Goal: Check status: Check status

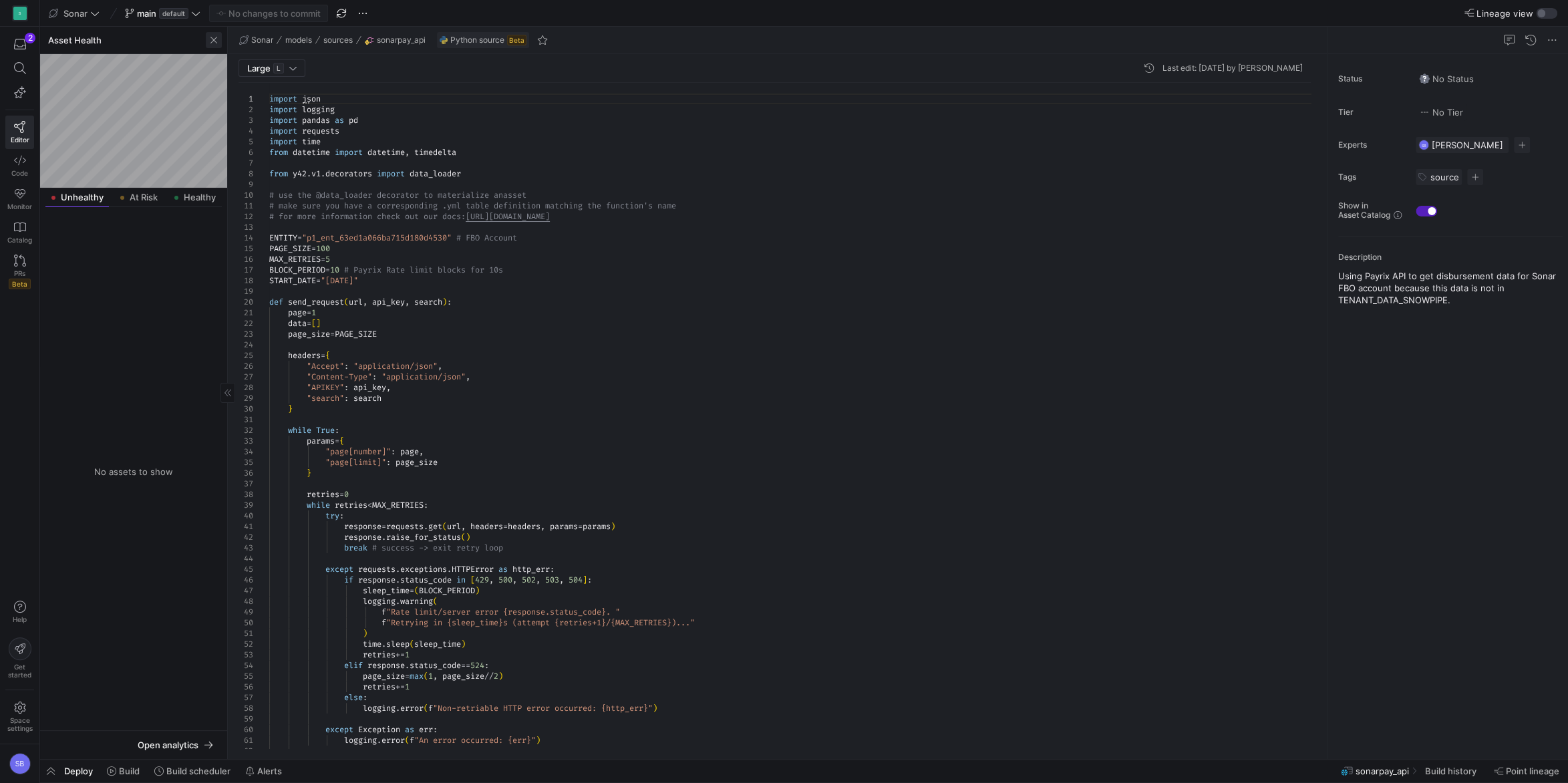
click at [215, 40] on span "button" at bounding box center [214, 40] width 16 height 16
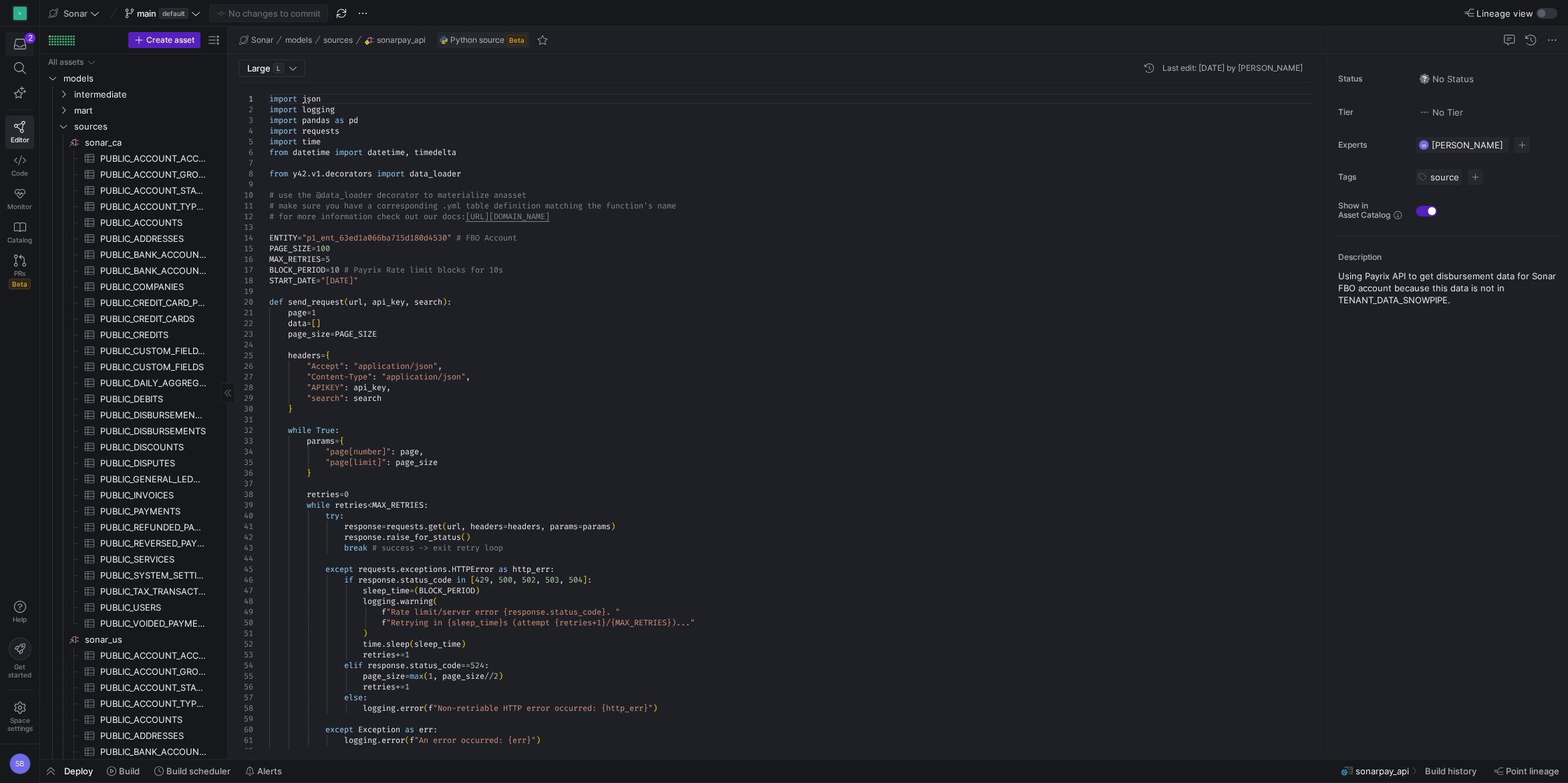
click at [19, 40] on icon "button" at bounding box center [20, 44] width 12 height 12
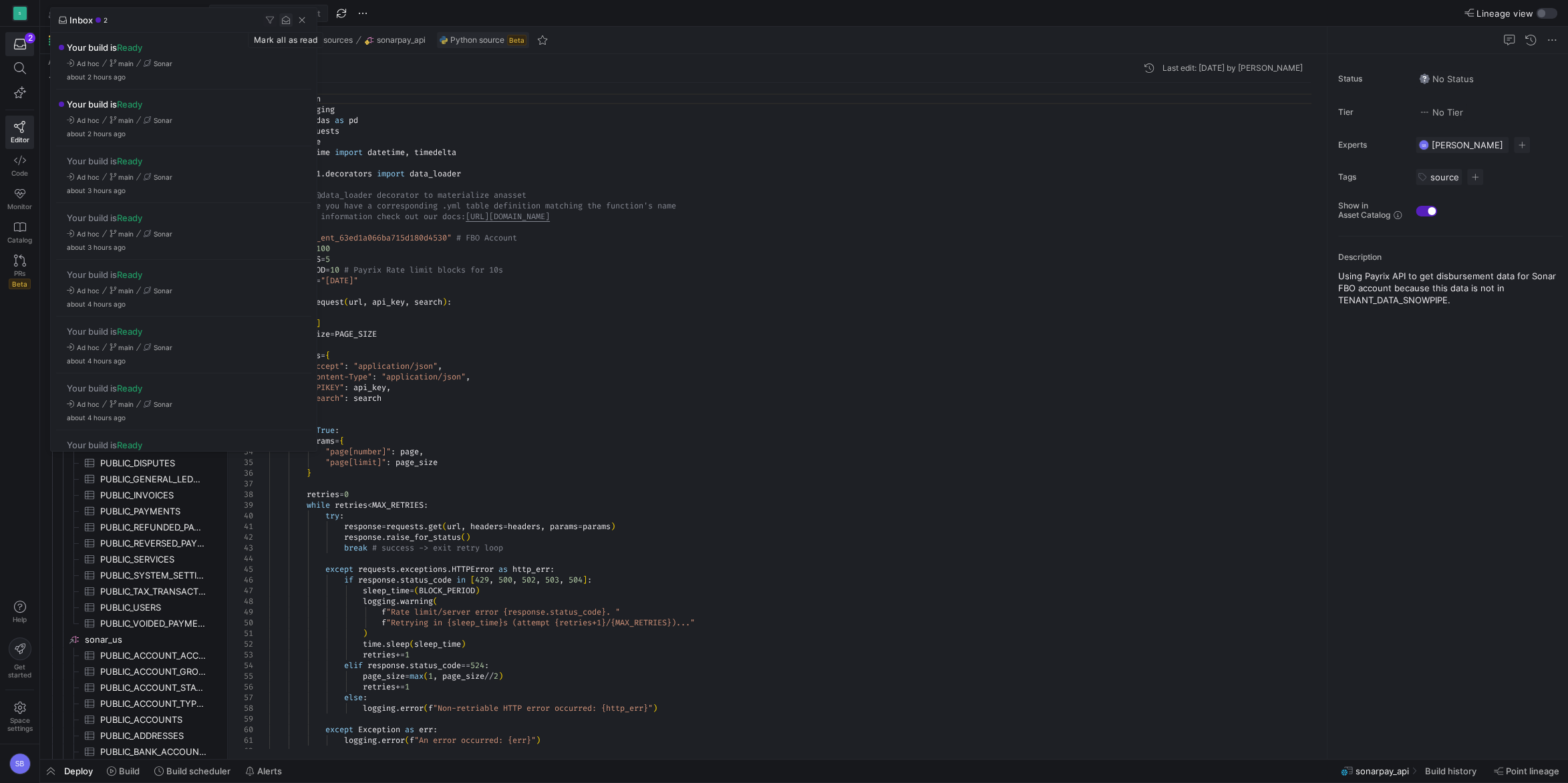
click at [286, 22] on span "button" at bounding box center [286, 19] width 13 height 13
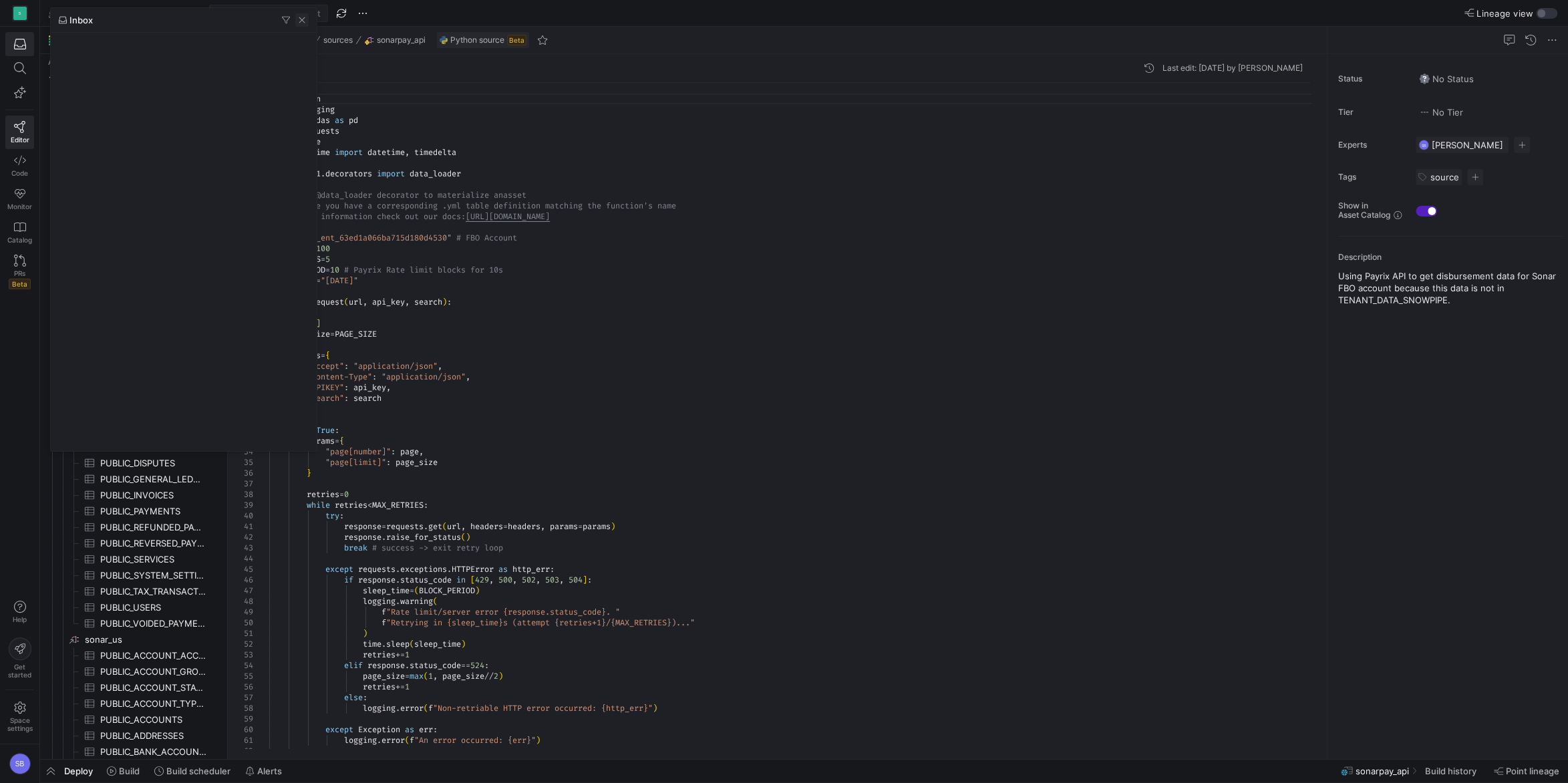
click at [302, 19] on span "button" at bounding box center [301, 19] width 13 height 13
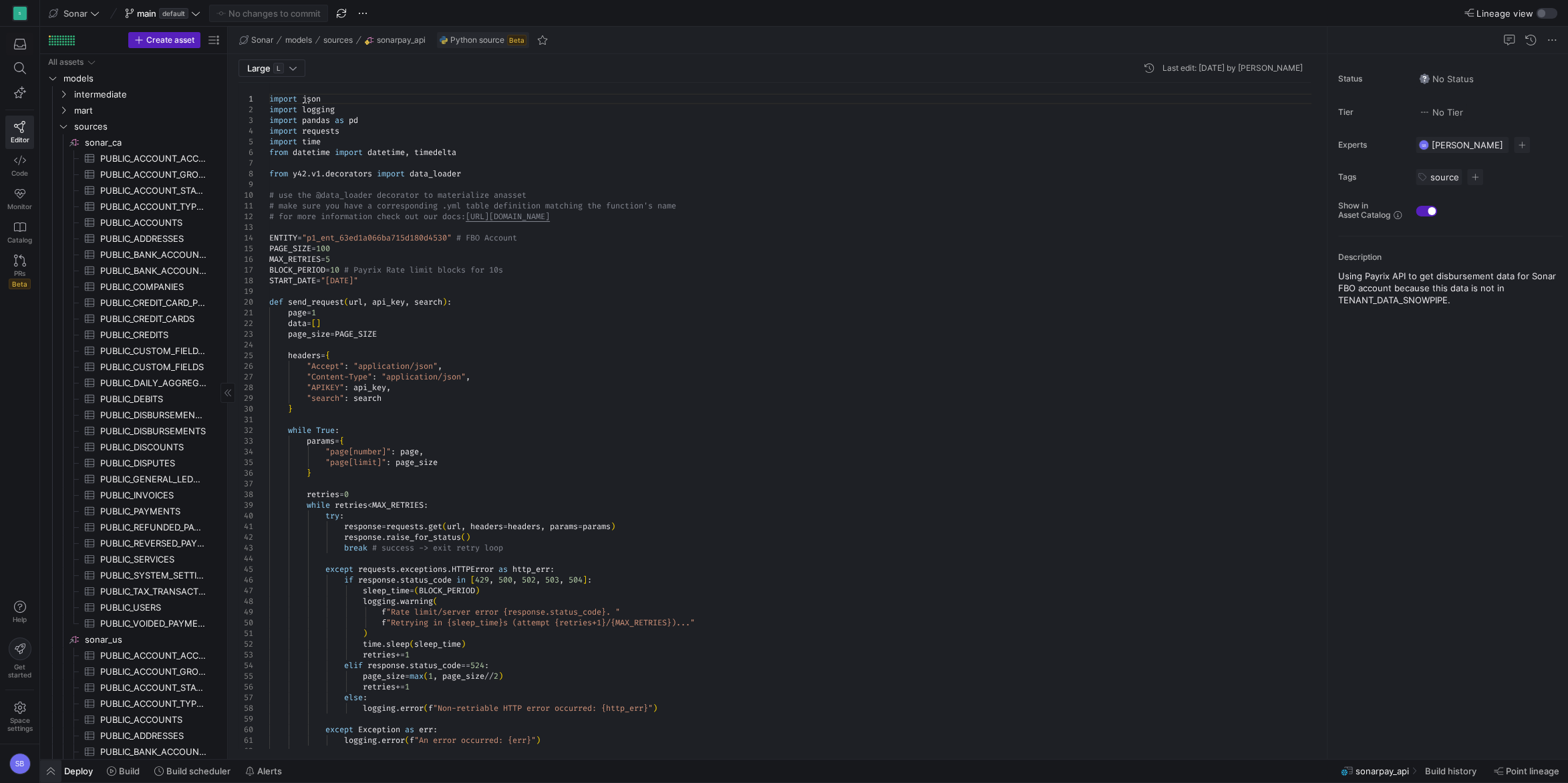
click at [46, 778] on span "button" at bounding box center [50, 771] width 22 height 23
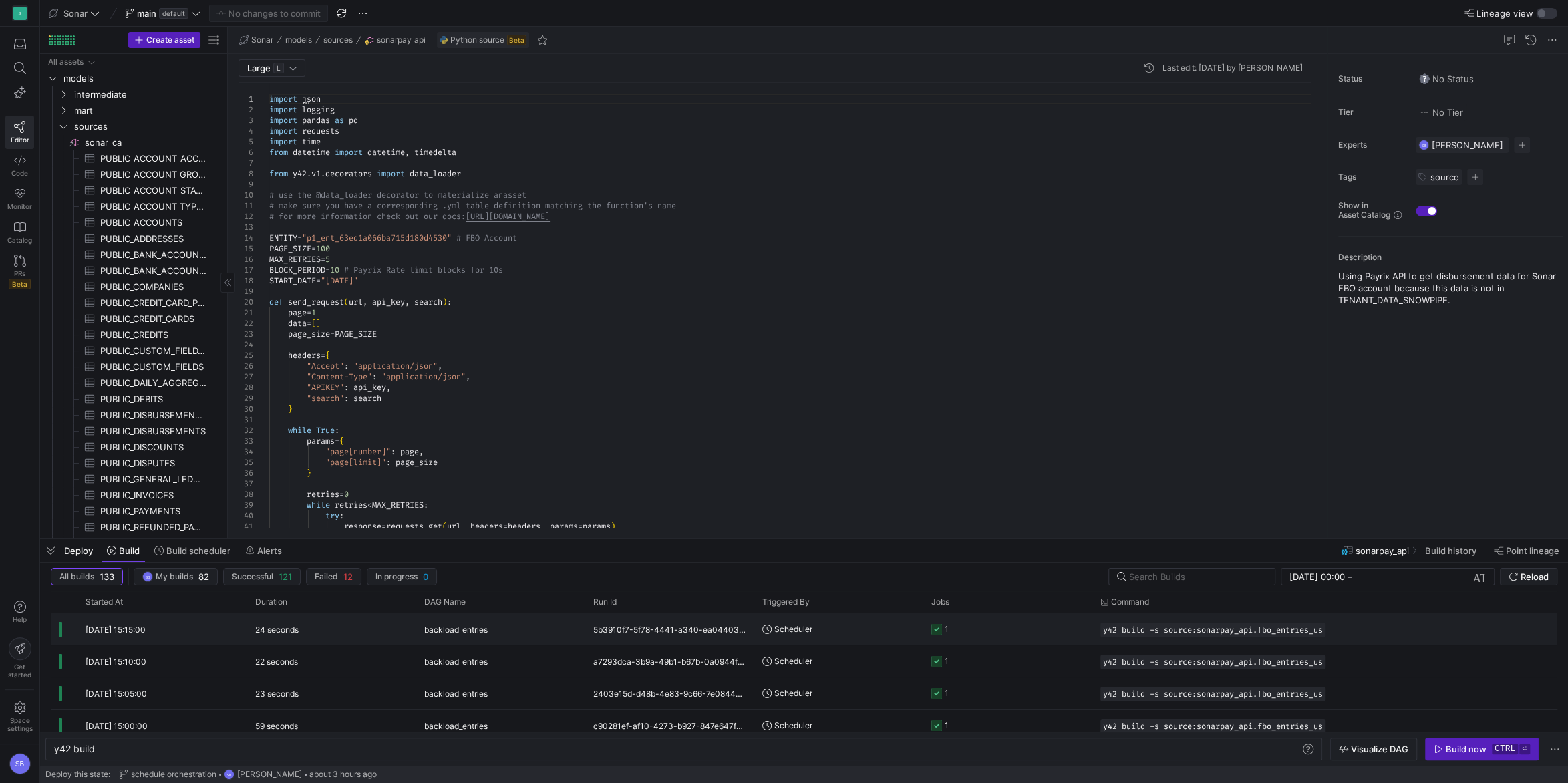
click at [298, 635] on div "24 seconds" at bounding box center [332, 628] width 169 height 31
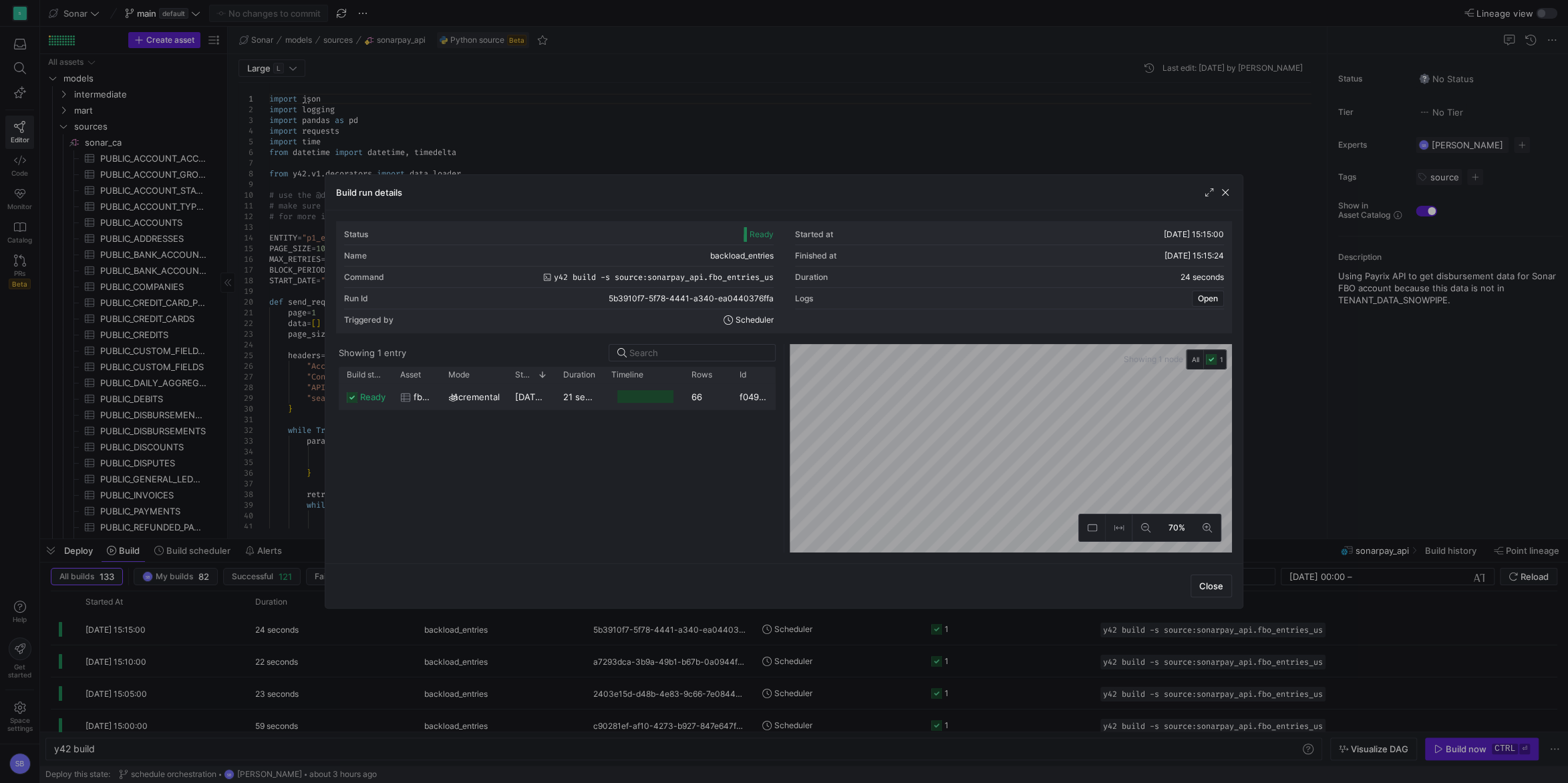
click at [569, 400] on y42-duration "21 seconds" at bounding box center [587, 397] width 48 height 10
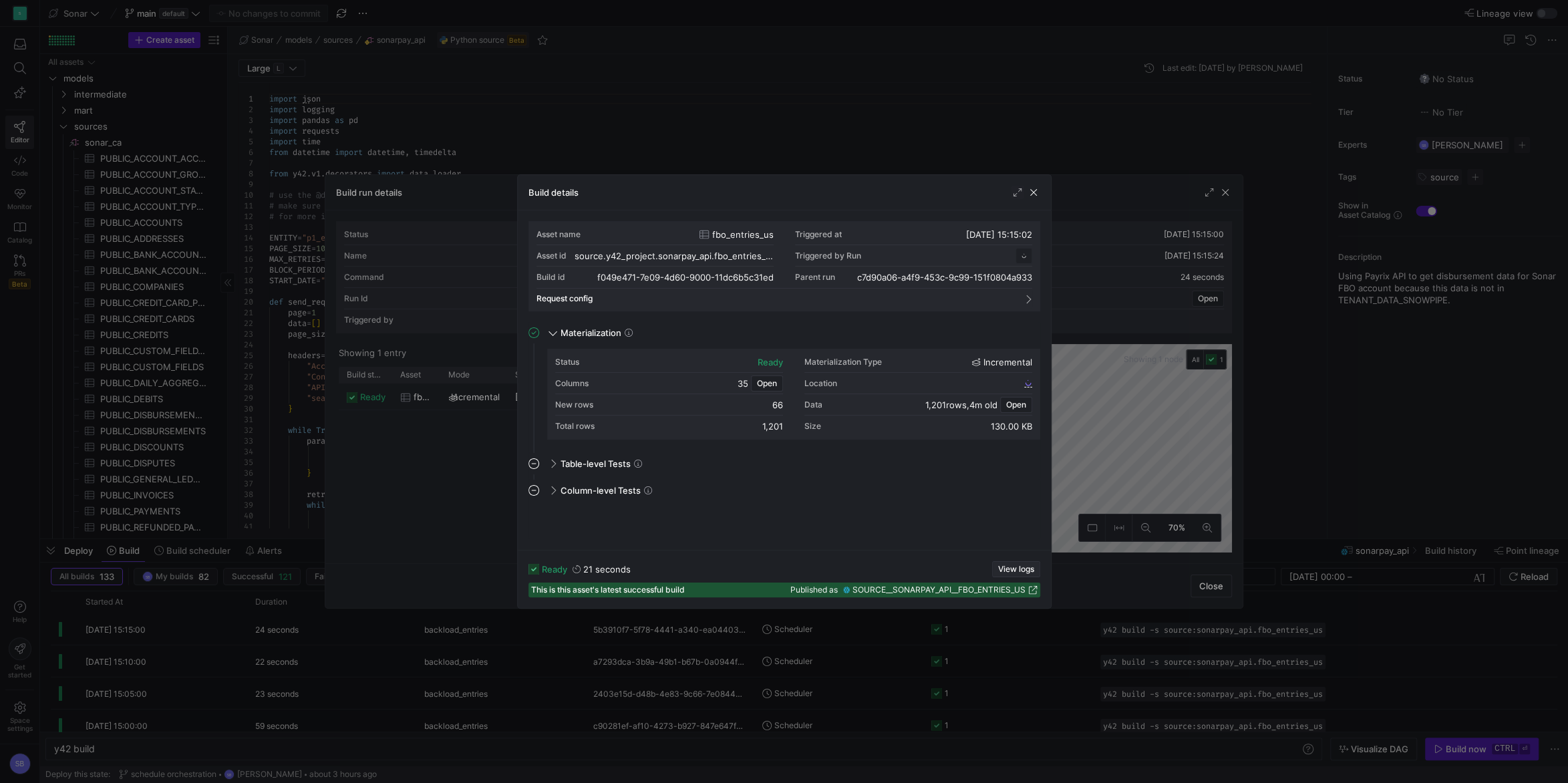
click at [1003, 568] on span "View logs" at bounding box center [1016, 569] width 36 height 10
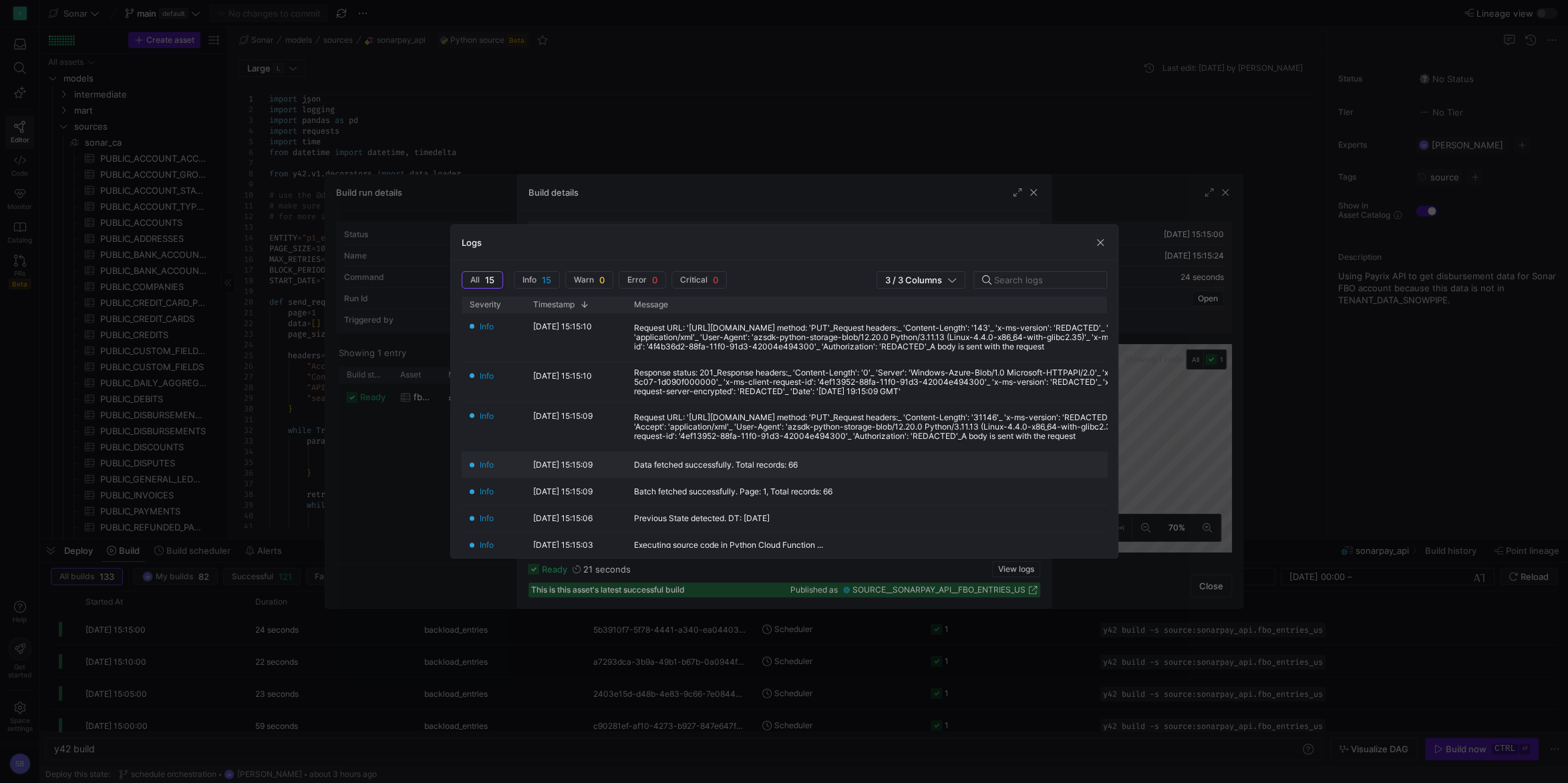
scroll to position [247, 0]
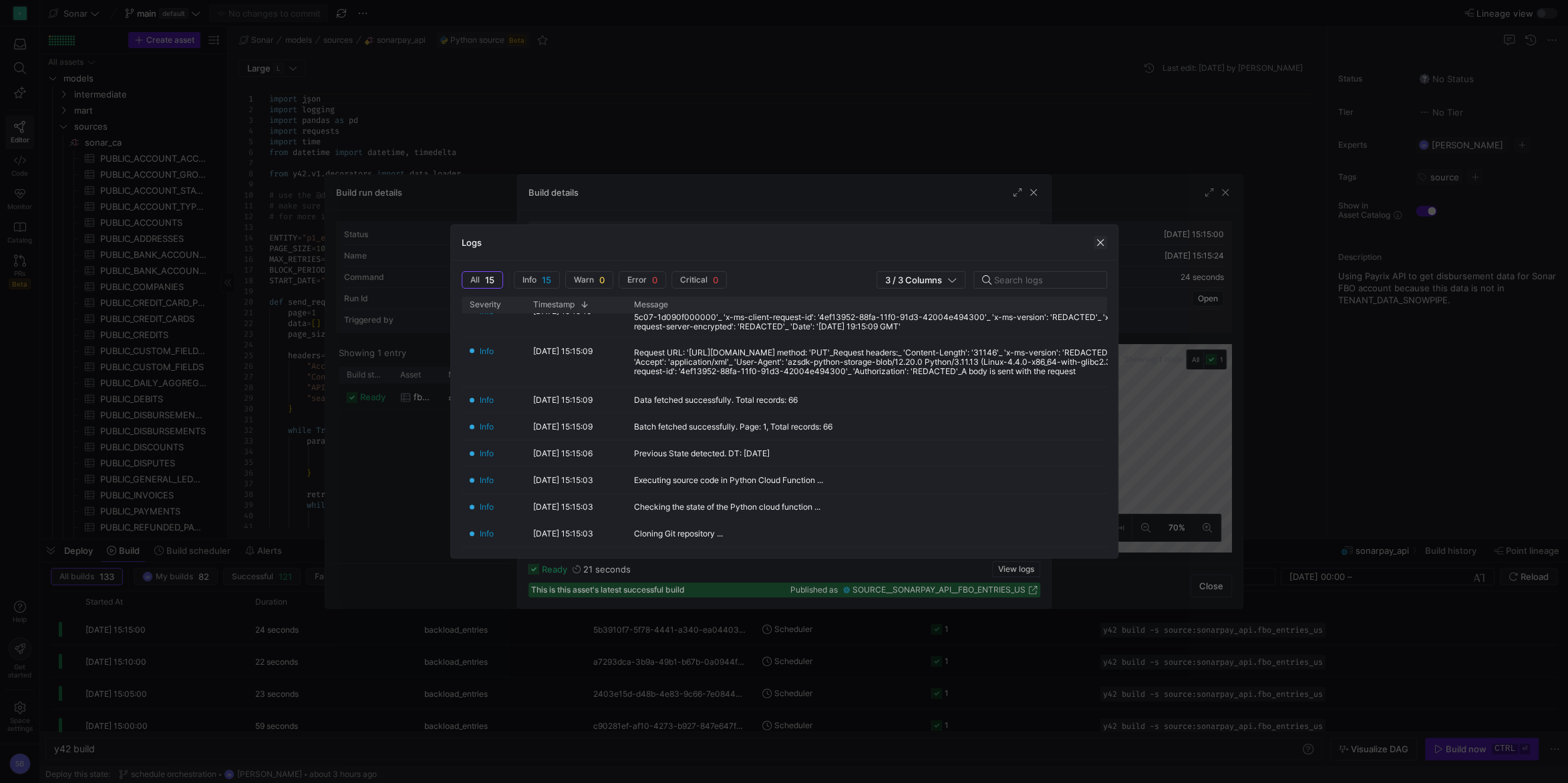
click at [1098, 247] on span "button" at bounding box center [1099, 242] width 13 height 13
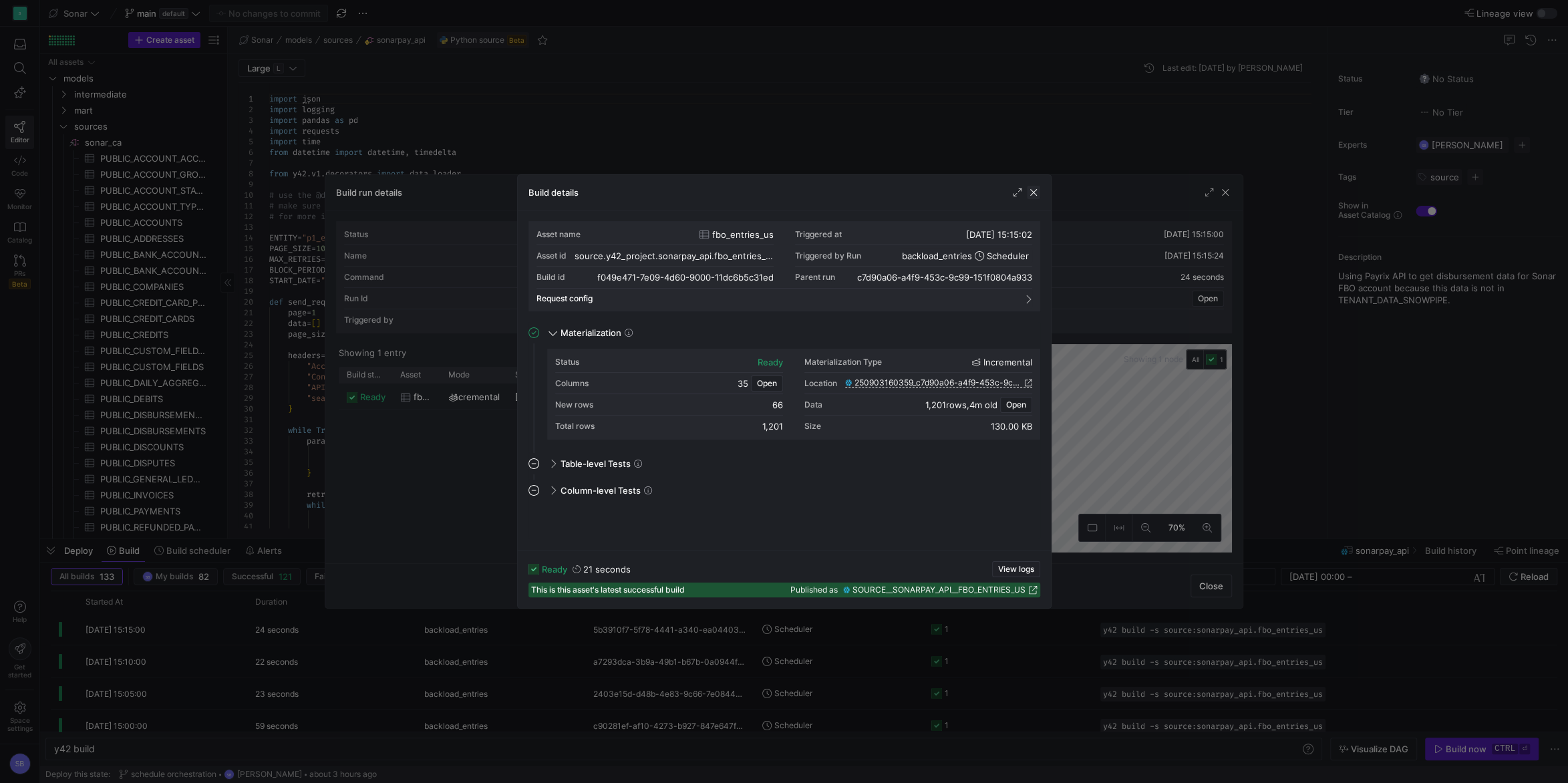
click at [1028, 195] on span "button" at bounding box center [1033, 192] width 13 height 13
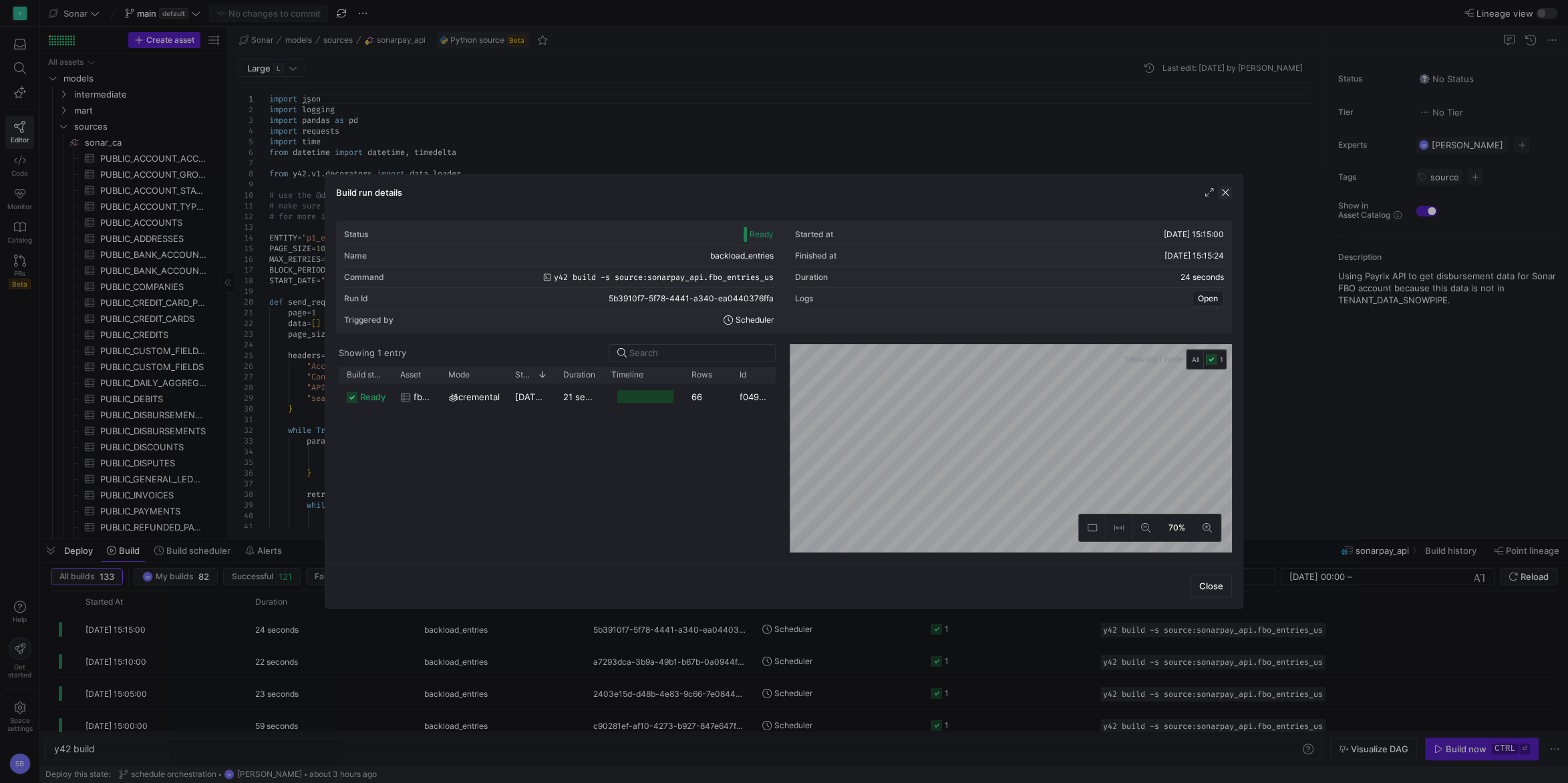
click at [1222, 192] on span "button" at bounding box center [1224, 192] width 13 height 13
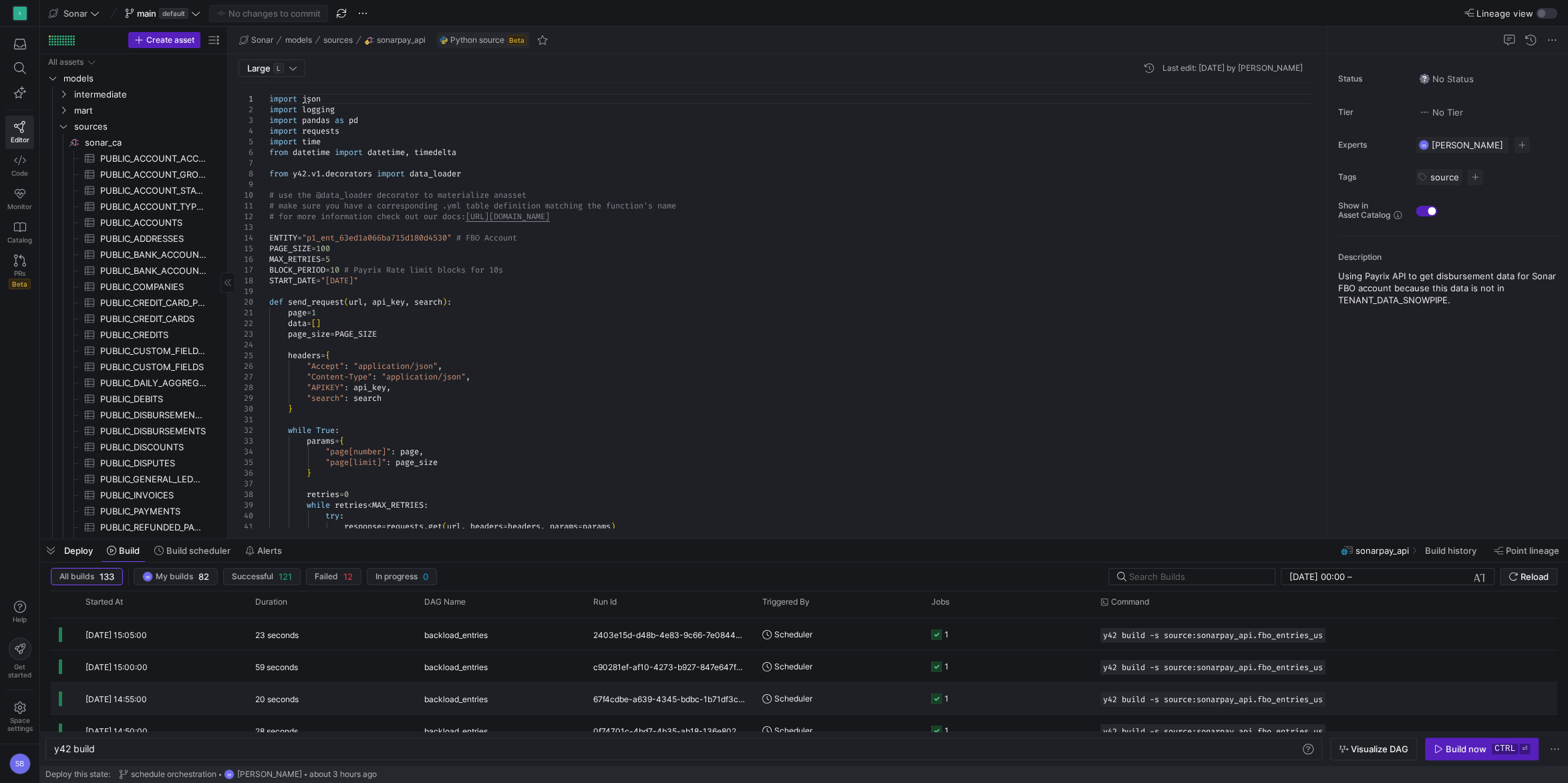
scroll to position [59, 0]
click at [638, 659] on div "c90281ef-af10-4273-b927-847e647f62c5" at bounding box center [669, 666] width 169 height 31
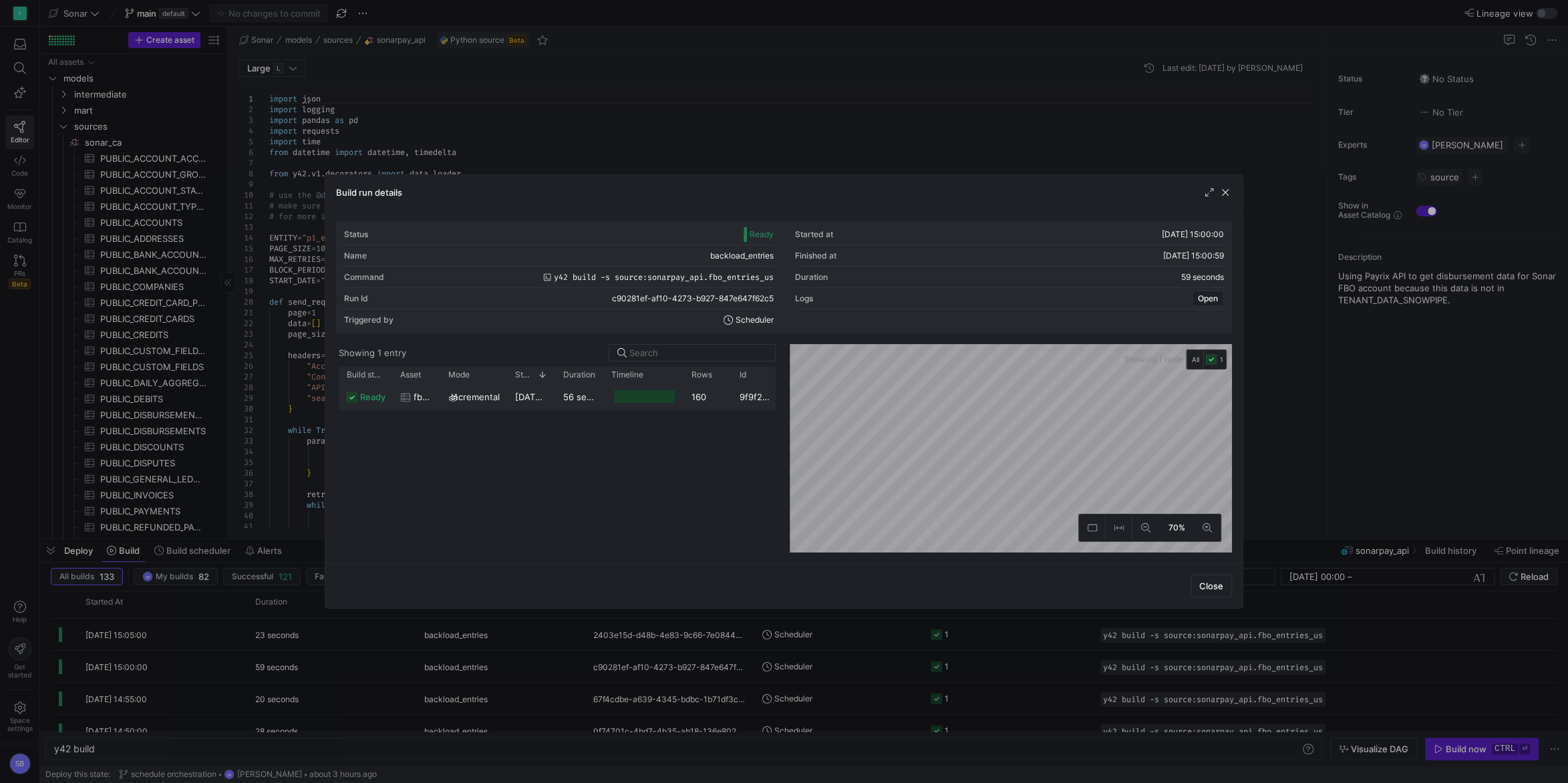
click at [579, 398] on y42-duration "56 seconds" at bounding box center [588, 397] width 49 height 10
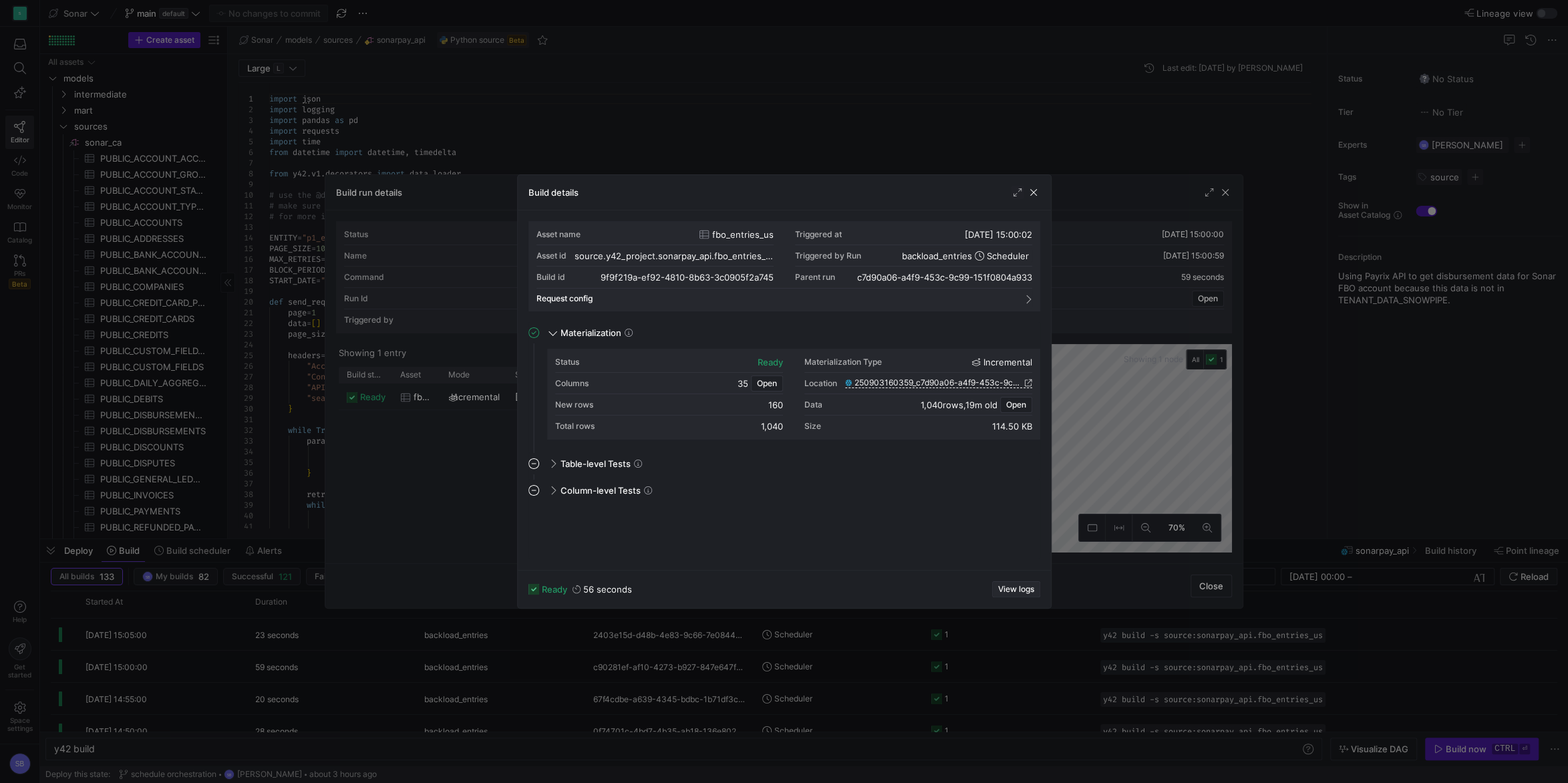
click at [1009, 586] on span "View logs" at bounding box center [1016, 589] width 36 height 10
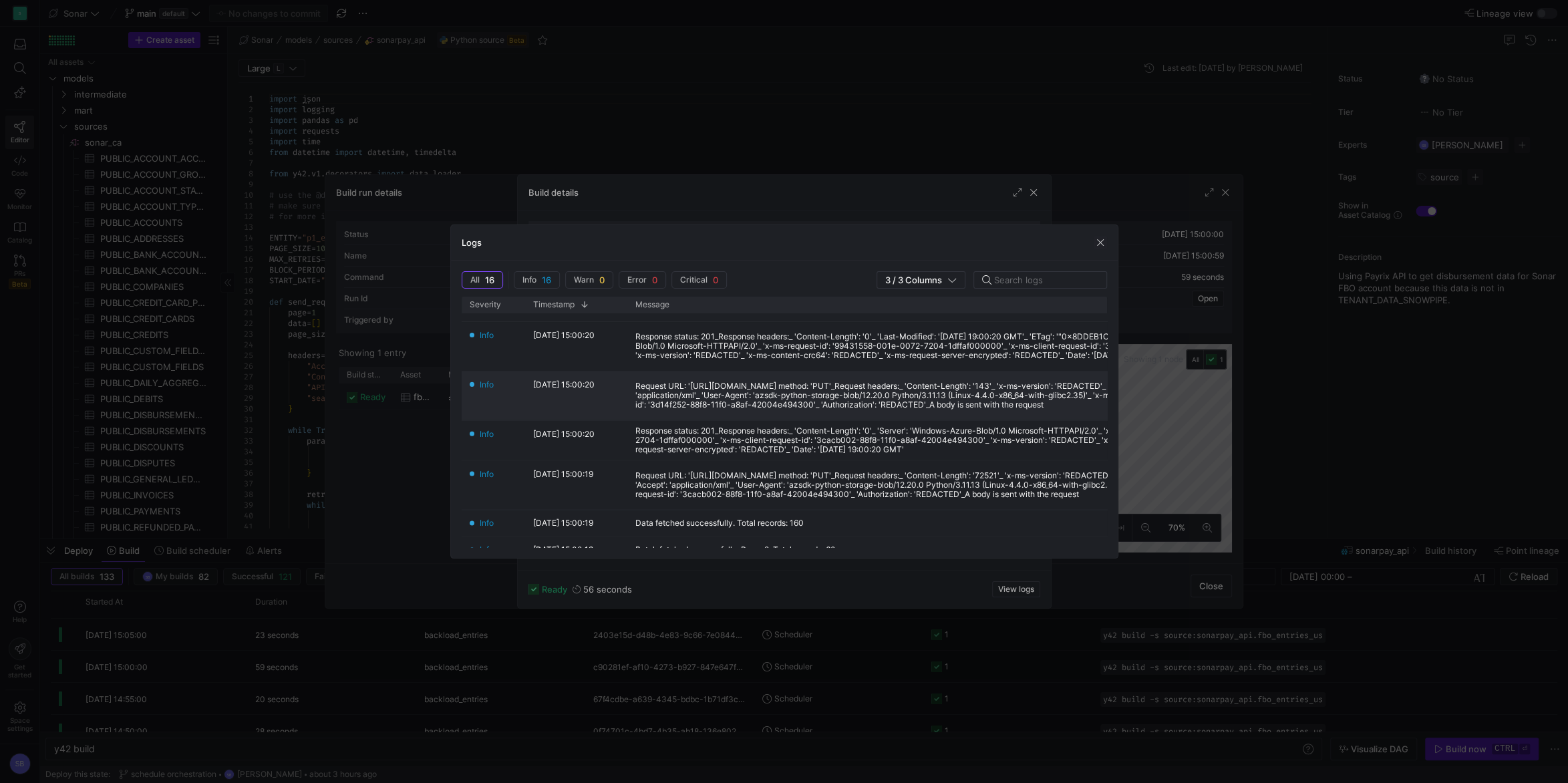
scroll to position [0, 0]
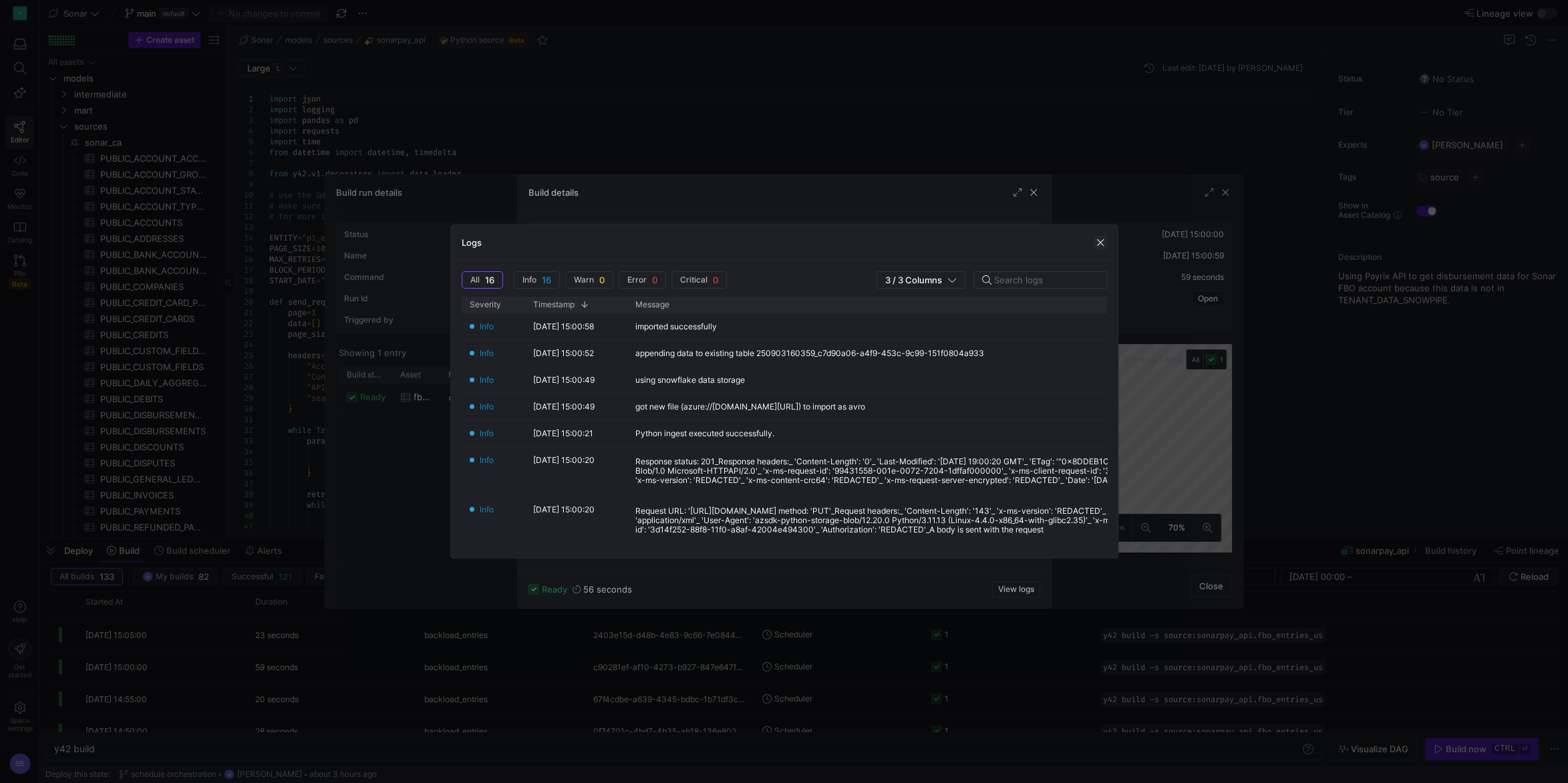
click at [1098, 237] on span "button" at bounding box center [1099, 242] width 13 height 13
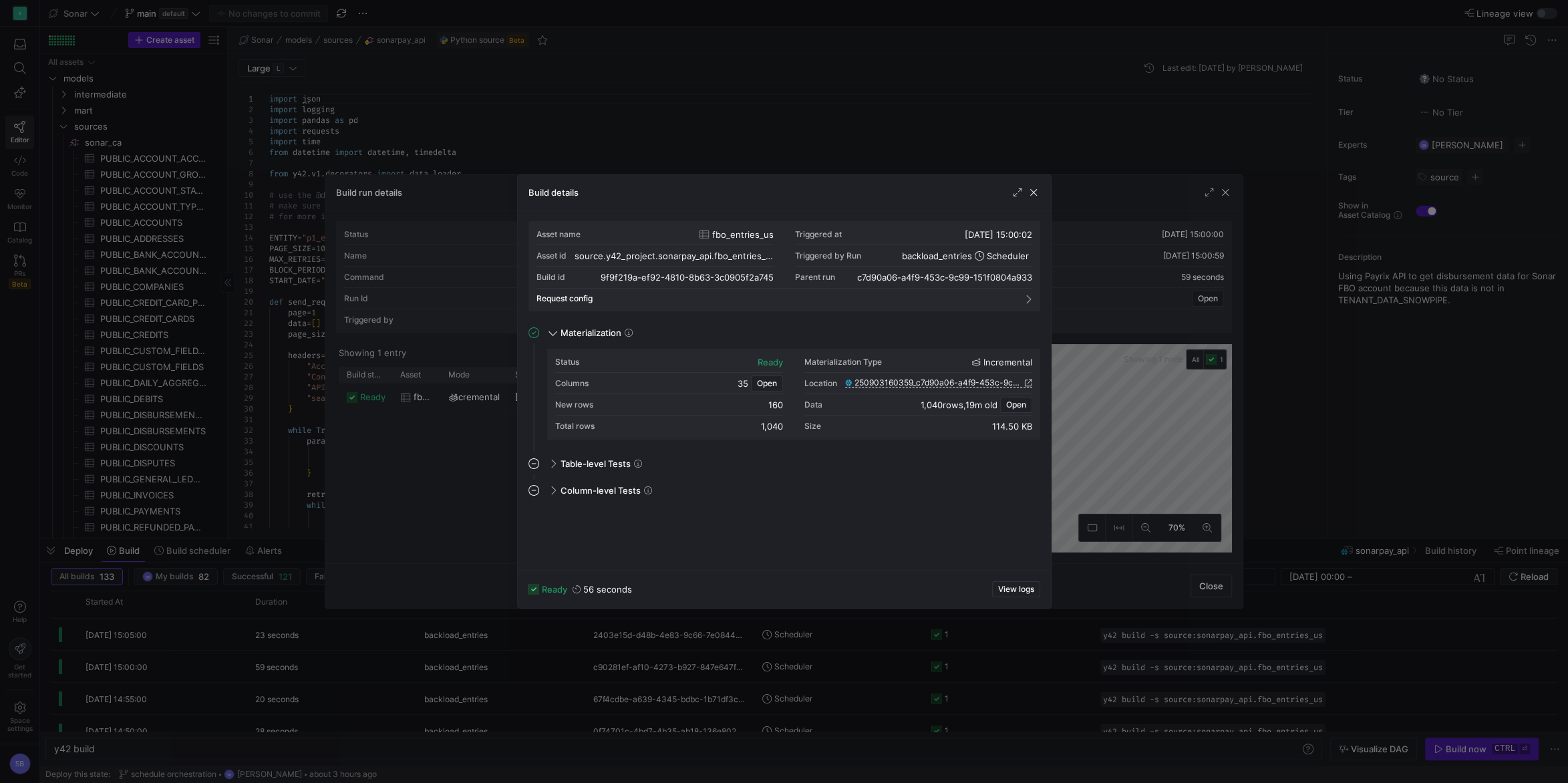
click at [1040, 188] on div "Build details" at bounding box center [784, 193] width 533 height 36
click at [1033, 190] on span "button" at bounding box center [1033, 192] width 13 height 13
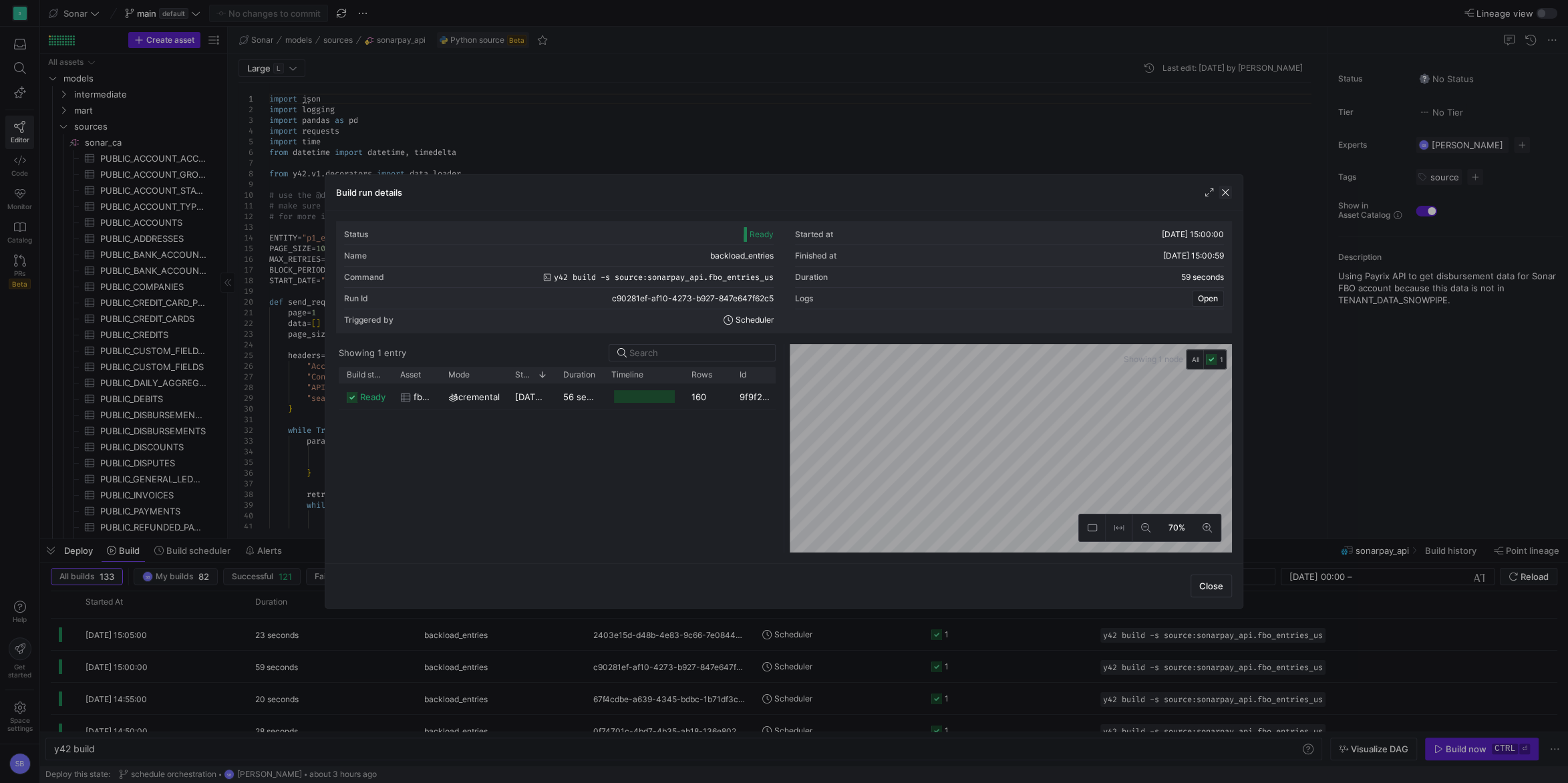
click at [1230, 196] on span "button" at bounding box center [1224, 192] width 13 height 13
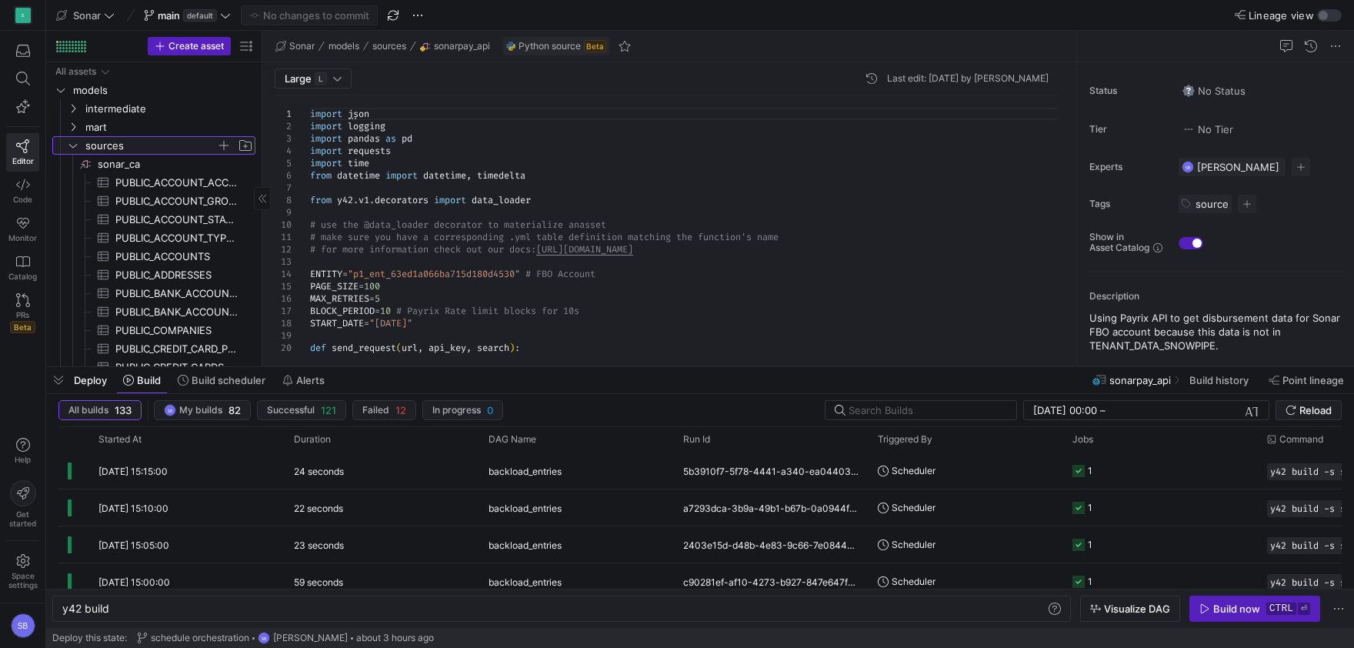
click at [74, 150] on y42-icon "Press SPACE to select this row." at bounding box center [73, 145] width 12 height 12
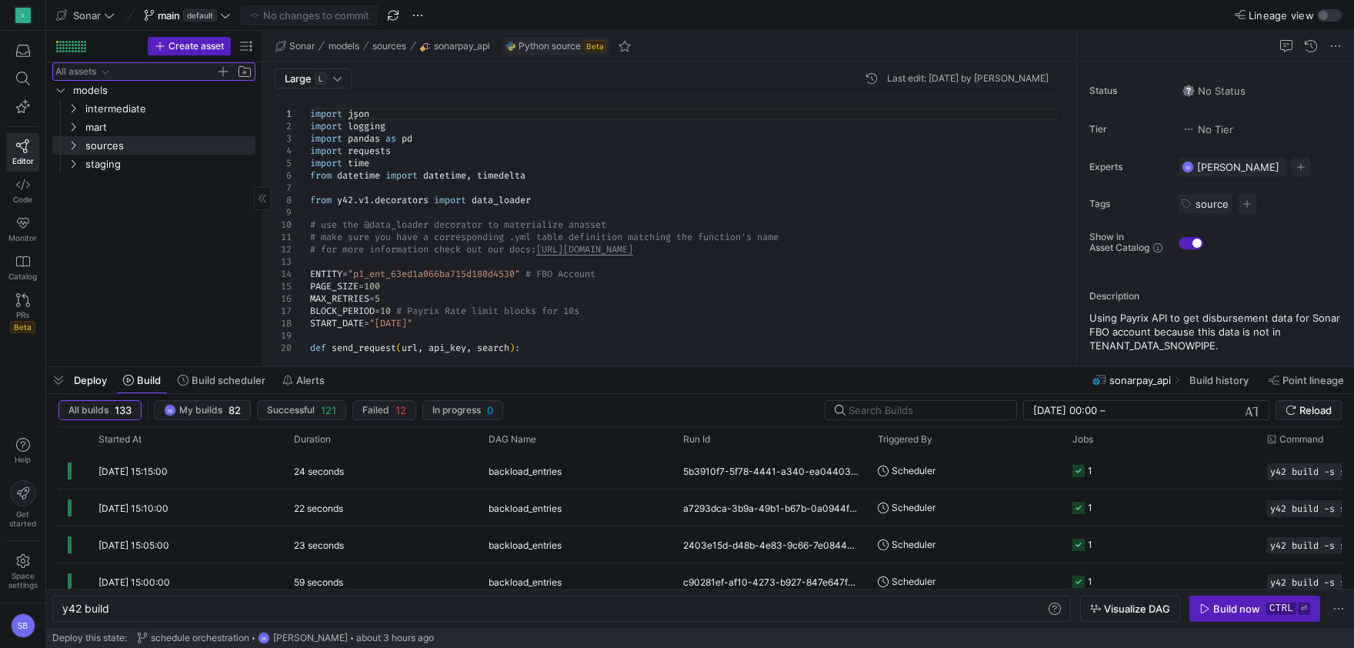
click at [73, 72] on div "All assets" at bounding box center [75, 71] width 41 height 11
click at [90, 92] on span "models" at bounding box center [144, 91] width 143 height 18
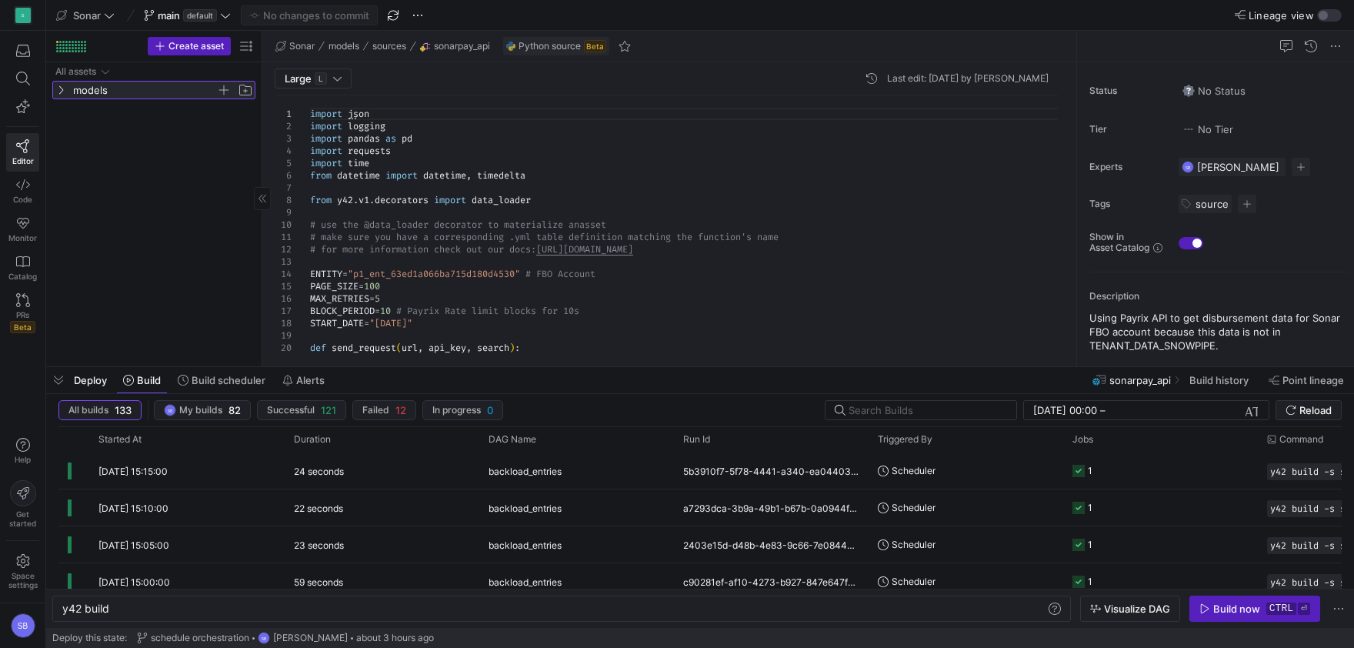
click at [90, 92] on span "models" at bounding box center [144, 91] width 143 height 18
click at [336, 45] on span "models" at bounding box center [344, 46] width 31 height 11
click at [292, 45] on span "Sonar" at bounding box center [301, 46] width 25 height 11
click at [28, 162] on span "Editor" at bounding box center [23, 160] width 22 height 9
click at [27, 255] on icon at bounding box center [23, 262] width 14 height 14
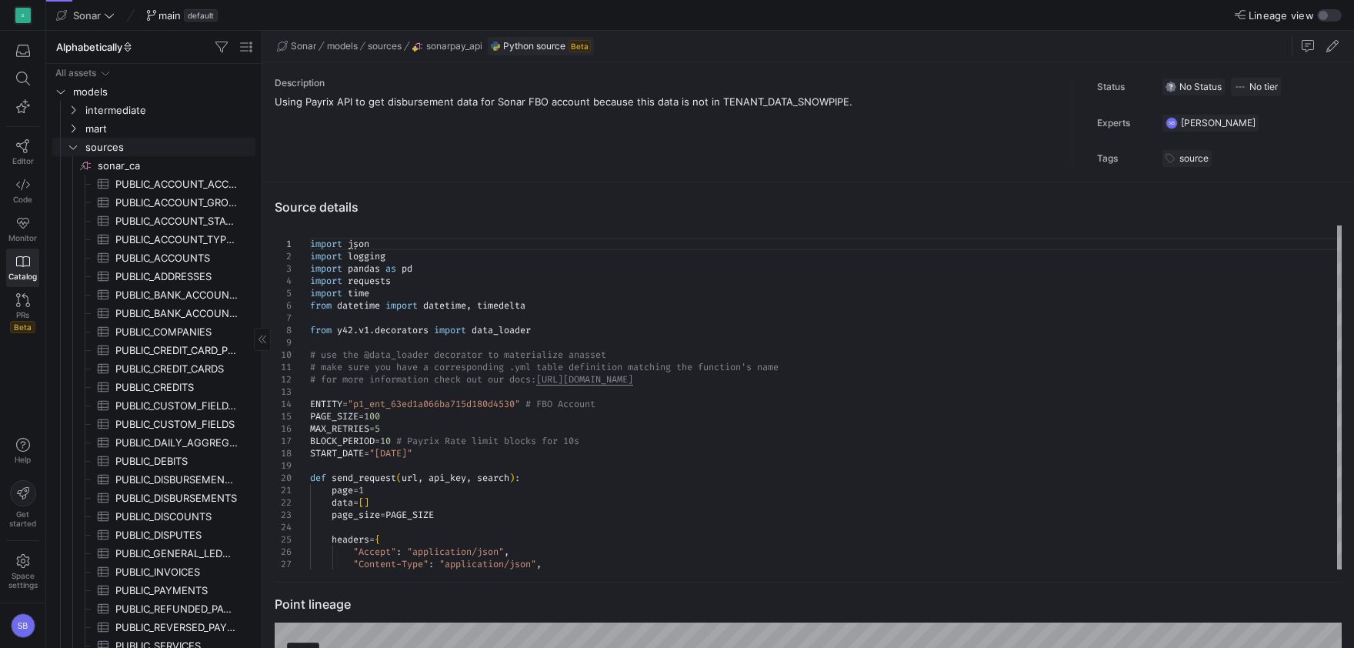
click at [73, 144] on icon "Press SPACE to select this row." at bounding box center [73, 146] width 11 height 9
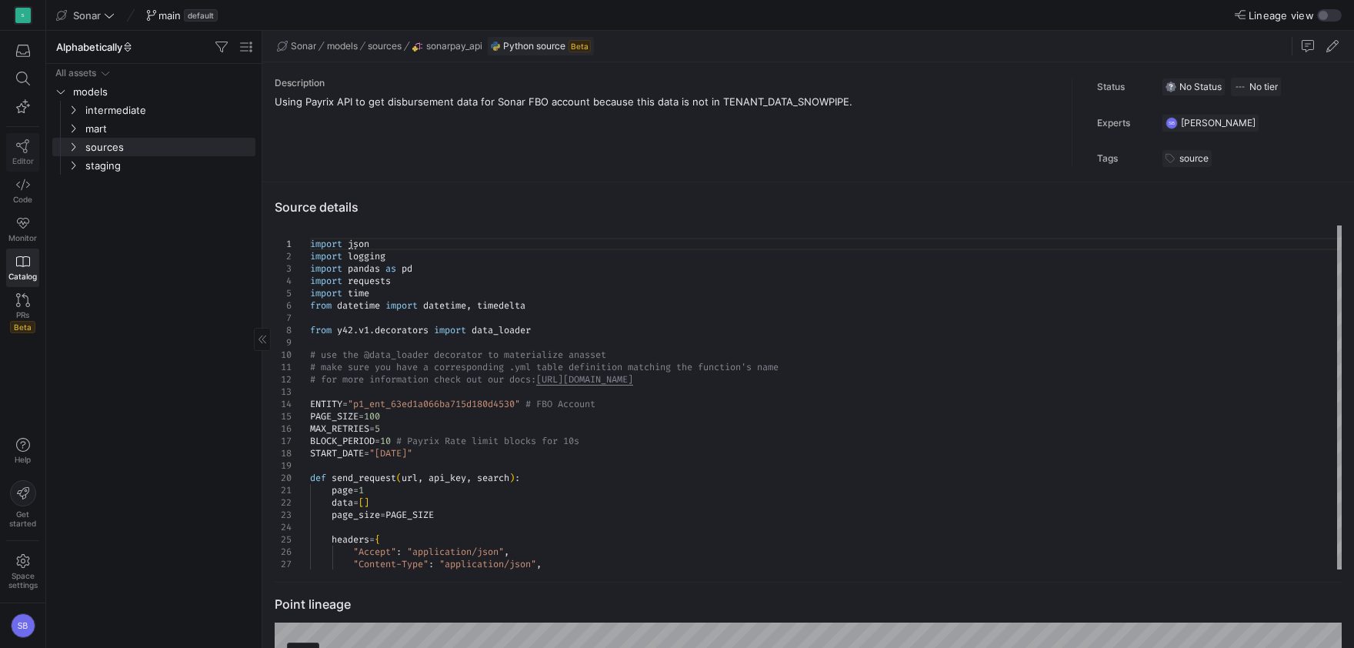
click at [18, 155] on link "Editor" at bounding box center [22, 152] width 33 height 38
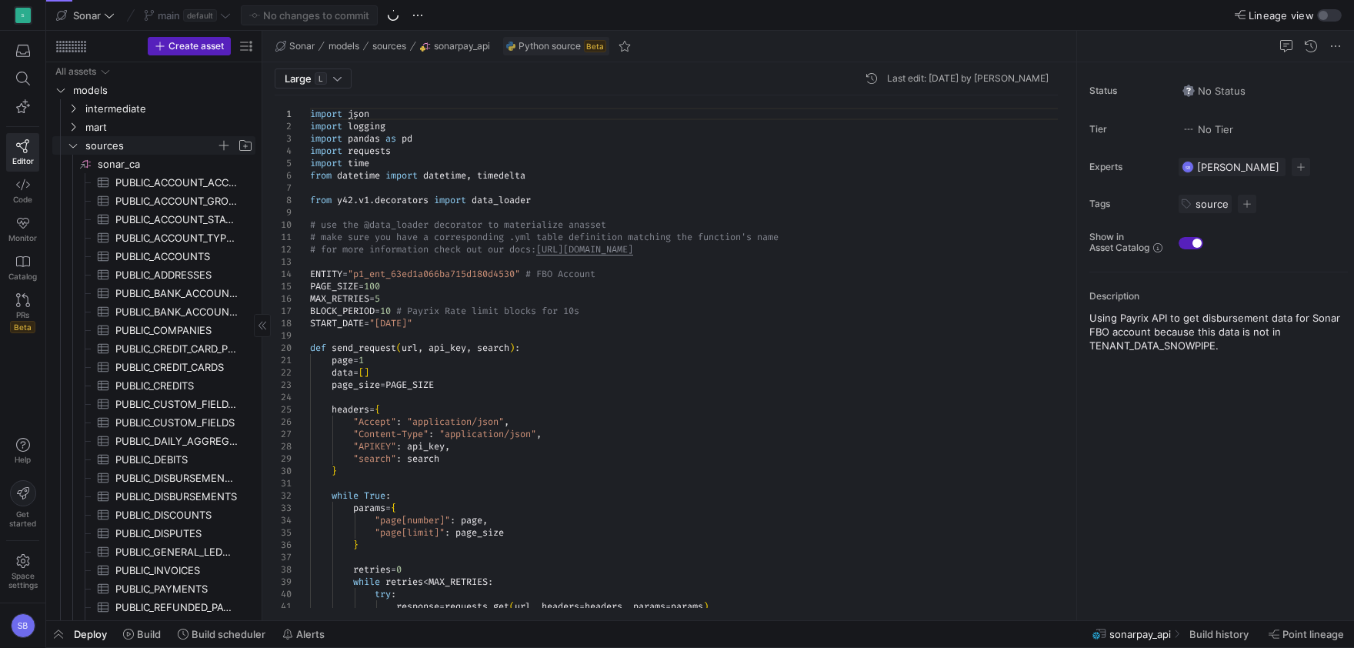
click at [75, 142] on icon "Press SPACE to select this row." at bounding box center [73, 145] width 11 height 9
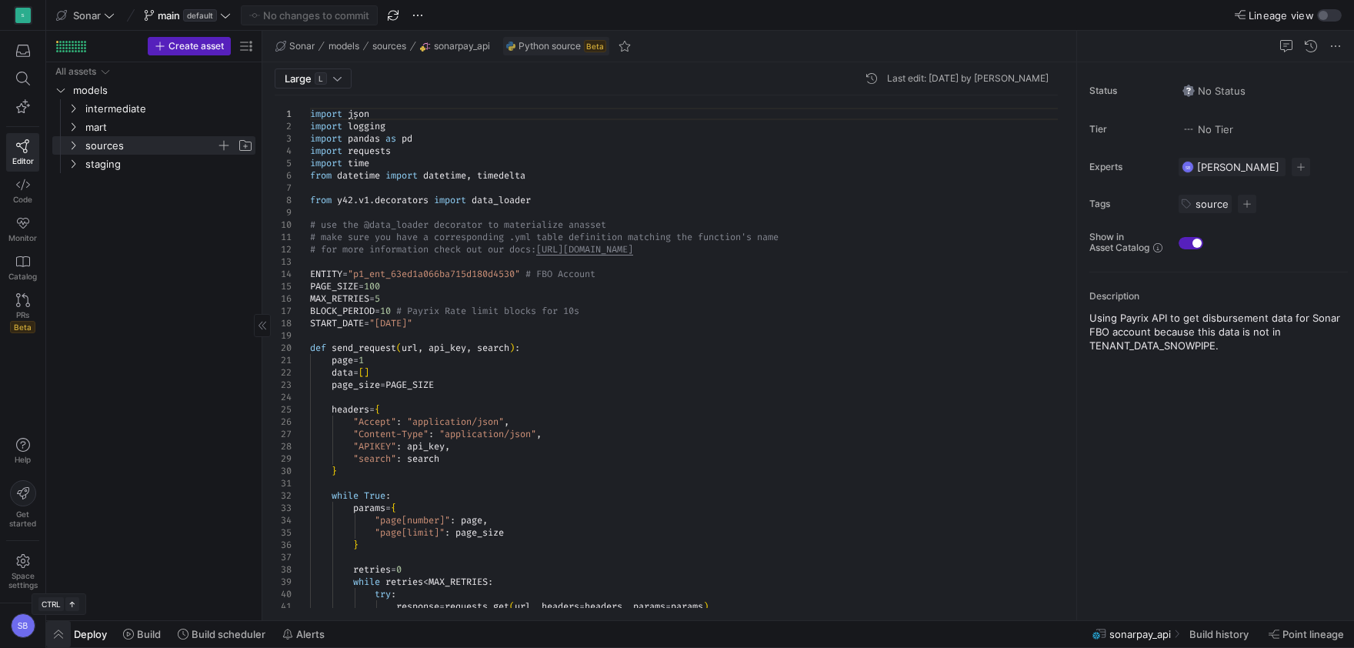
click at [60, 629] on span "button" at bounding box center [58, 634] width 25 height 26
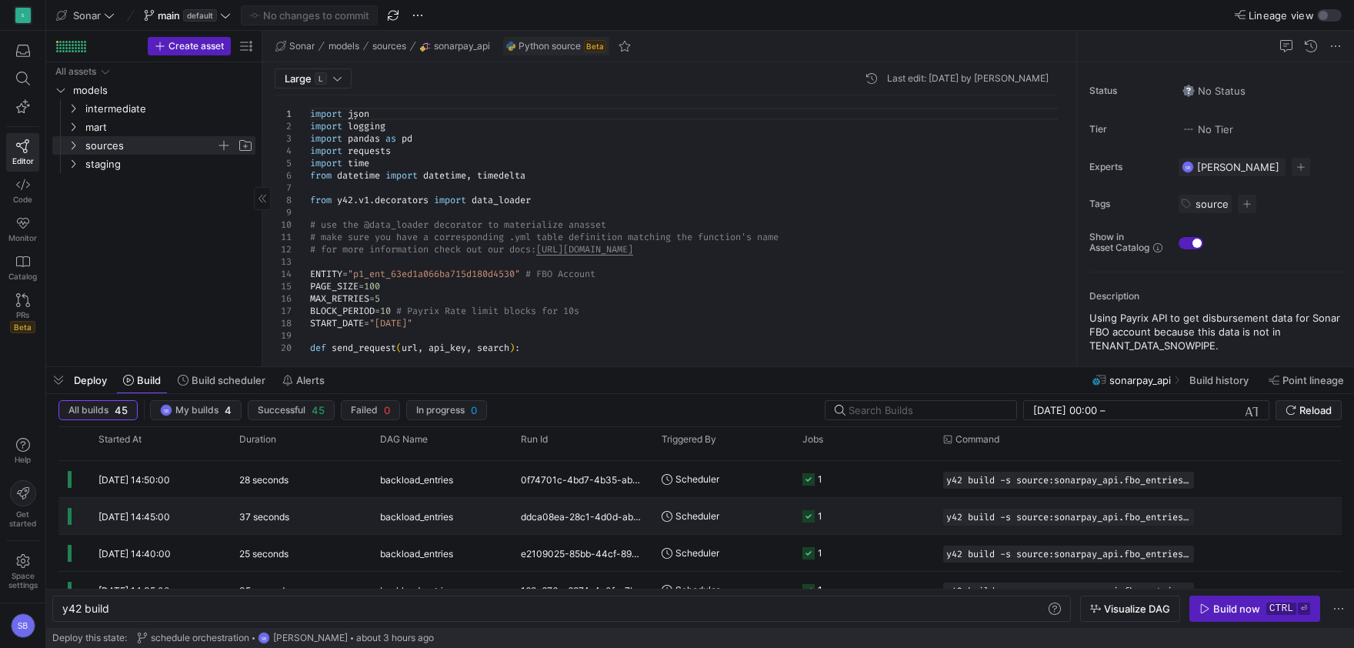
scroll to position [272, 0]
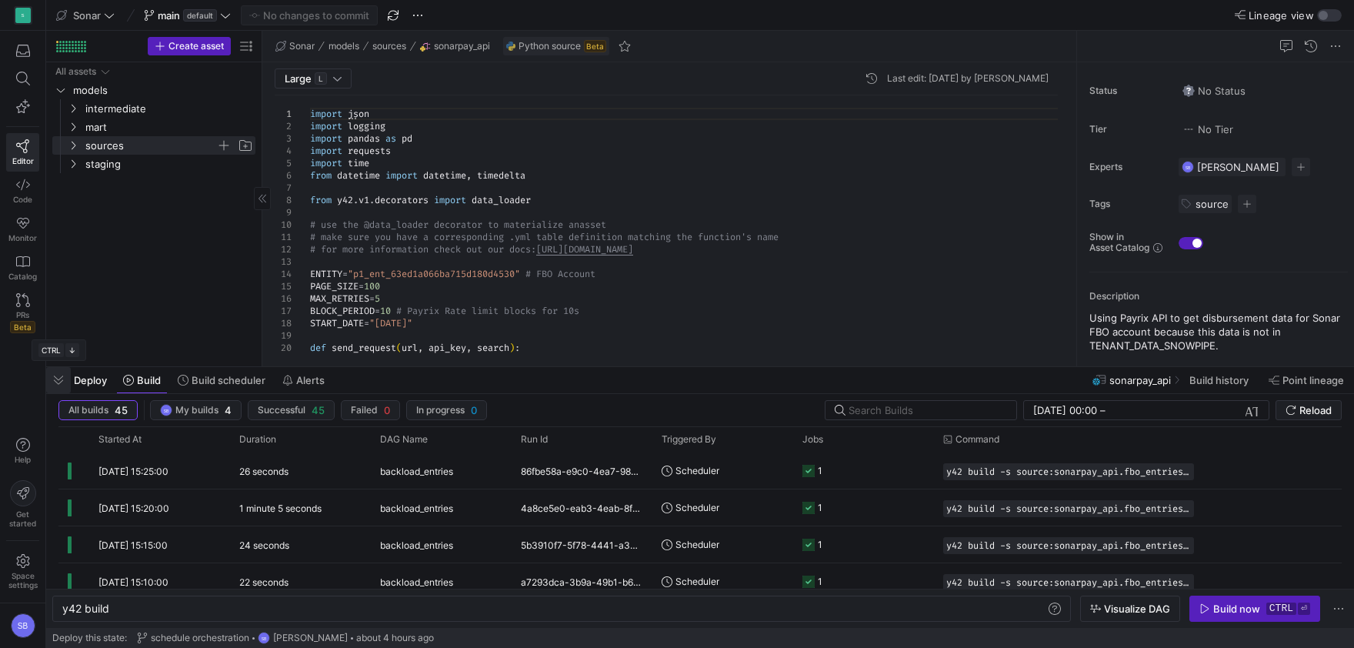
click at [63, 376] on span "button" at bounding box center [58, 380] width 25 height 26
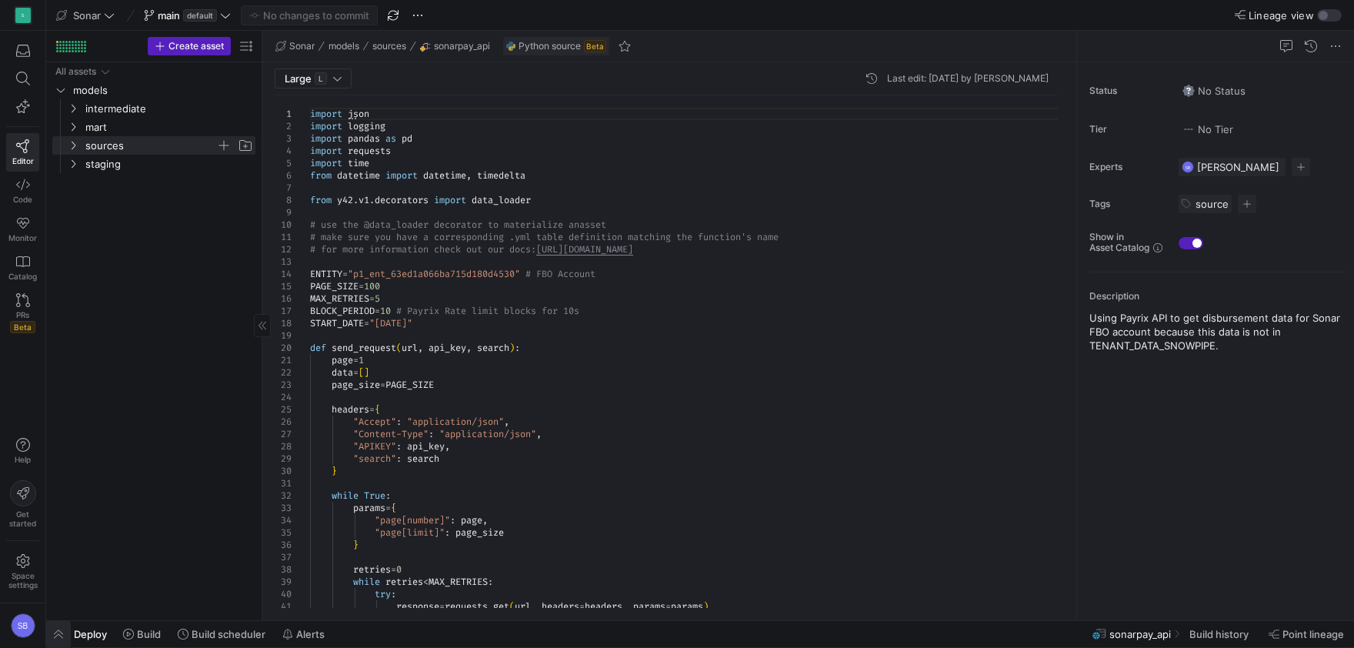
click at [52, 634] on span "button" at bounding box center [58, 634] width 25 height 26
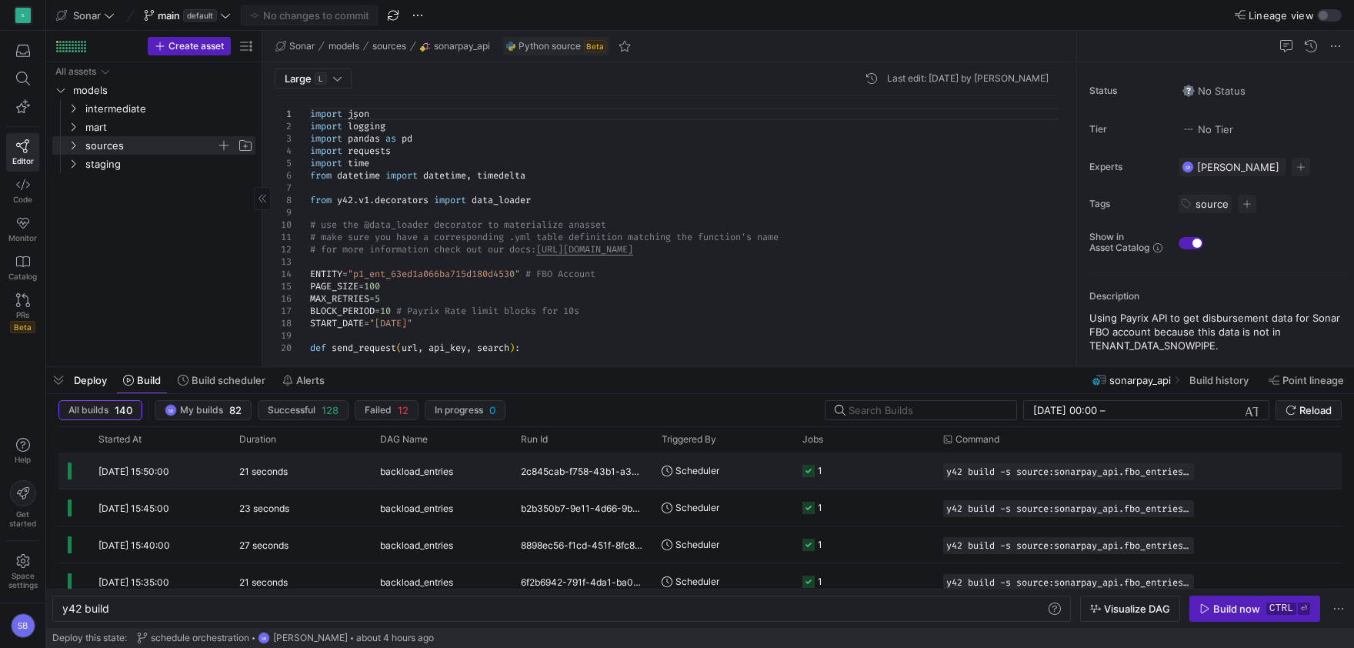
click at [377, 474] on div "backload_entries" at bounding box center [441, 470] width 141 height 36
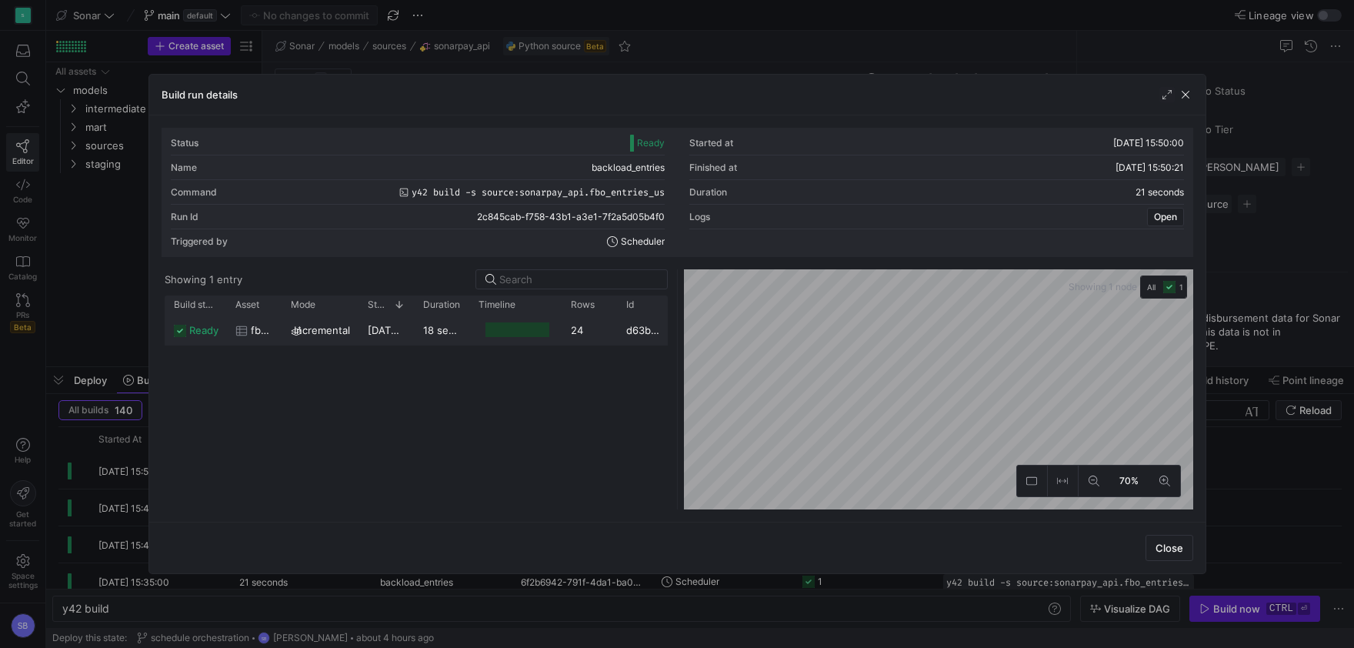
click at [437, 331] on y42-duration "18 seconds" at bounding box center [450, 330] width 55 height 12
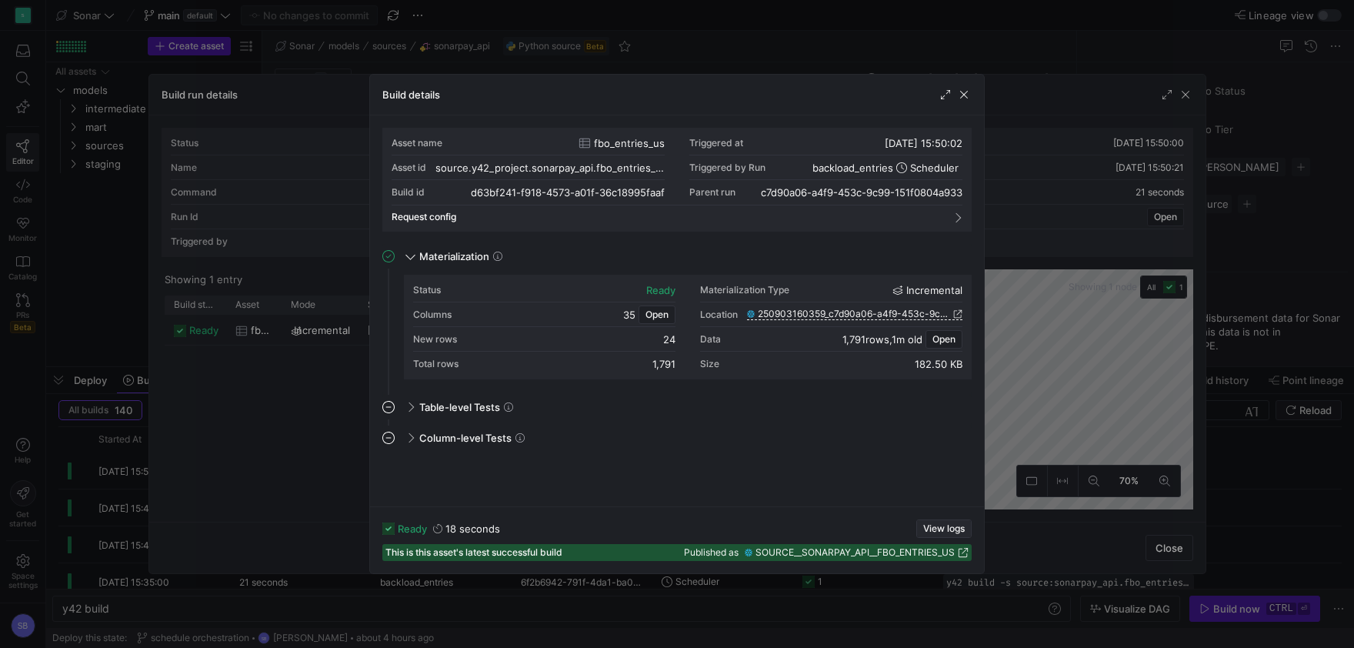
click at [935, 522] on span "button" at bounding box center [944, 528] width 54 height 17
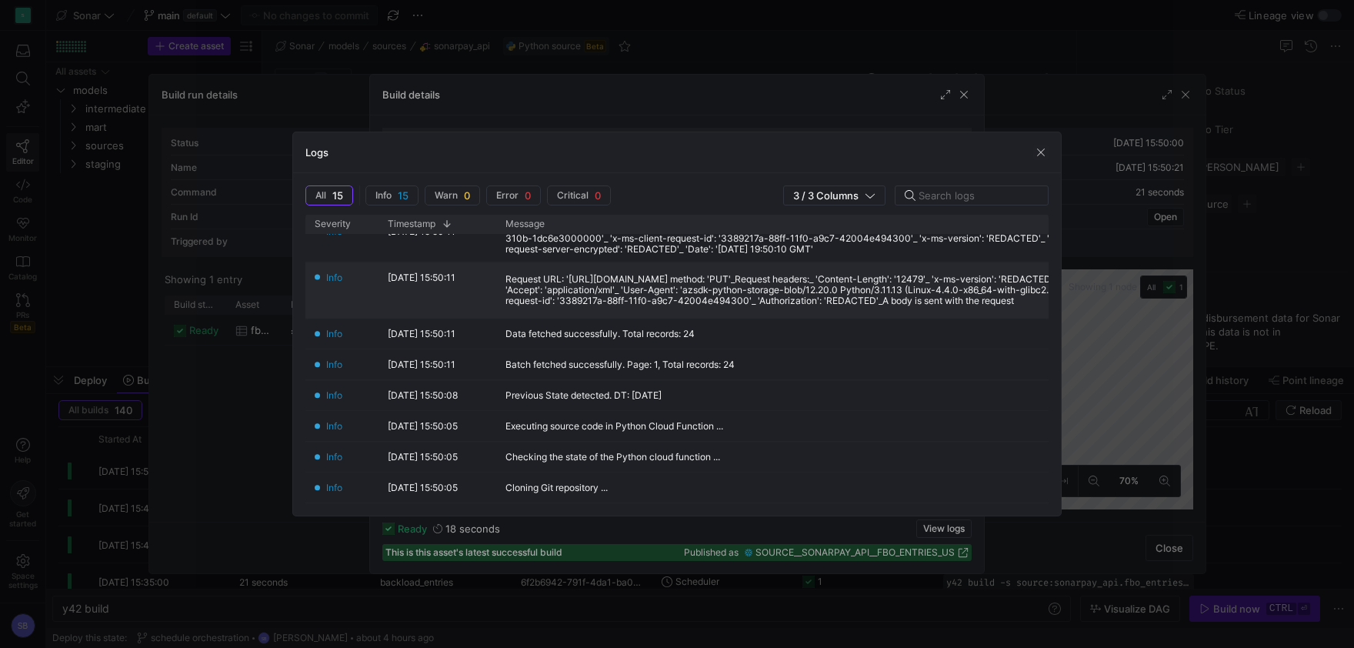
scroll to position [285, 0]
click at [1041, 154] on span "button" at bounding box center [1040, 152] width 15 height 15
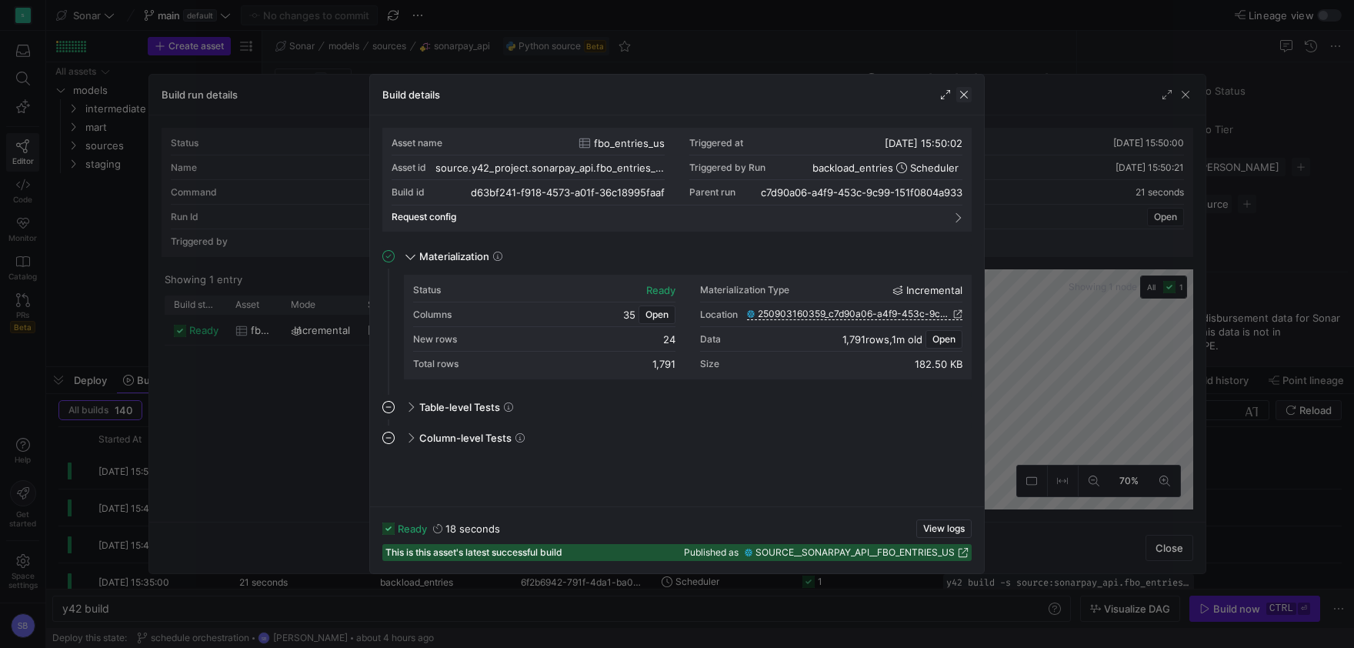
click at [969, 95] on span "button" at bounding box center [963, 94] width 15 height 15
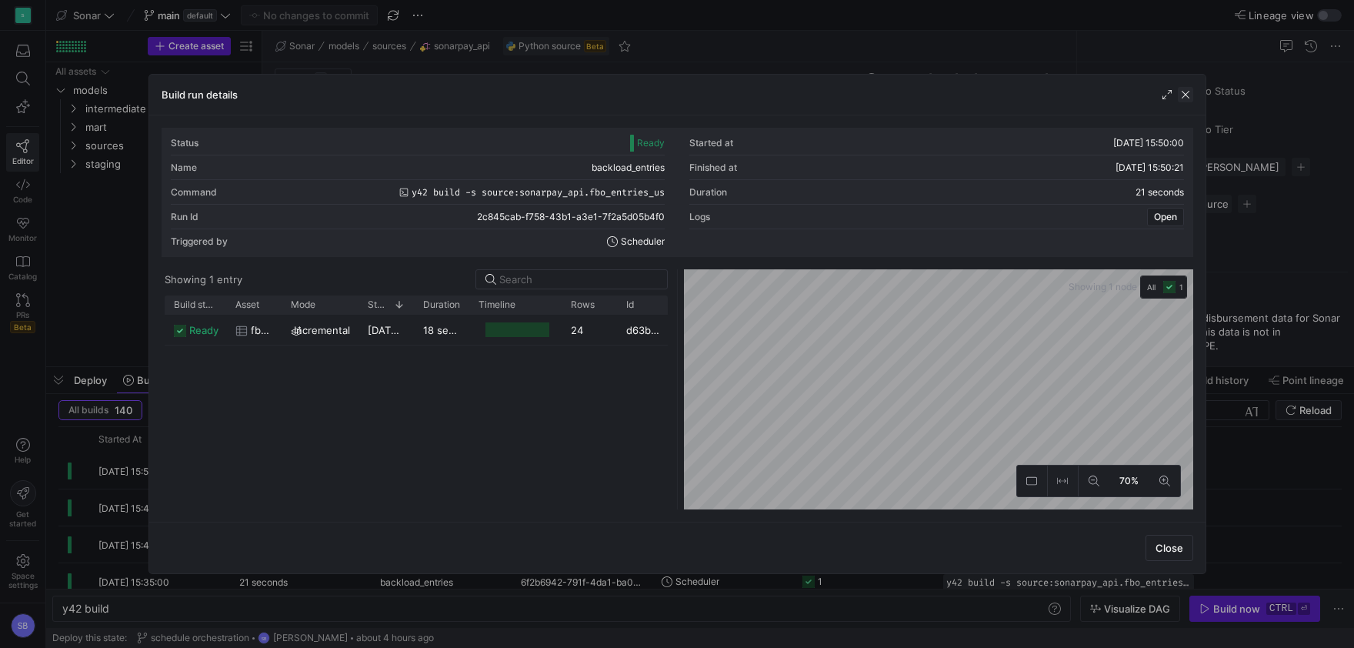
click at [1184, 98] on span "button" at bounding box center [1185, 94] width 15 height 15
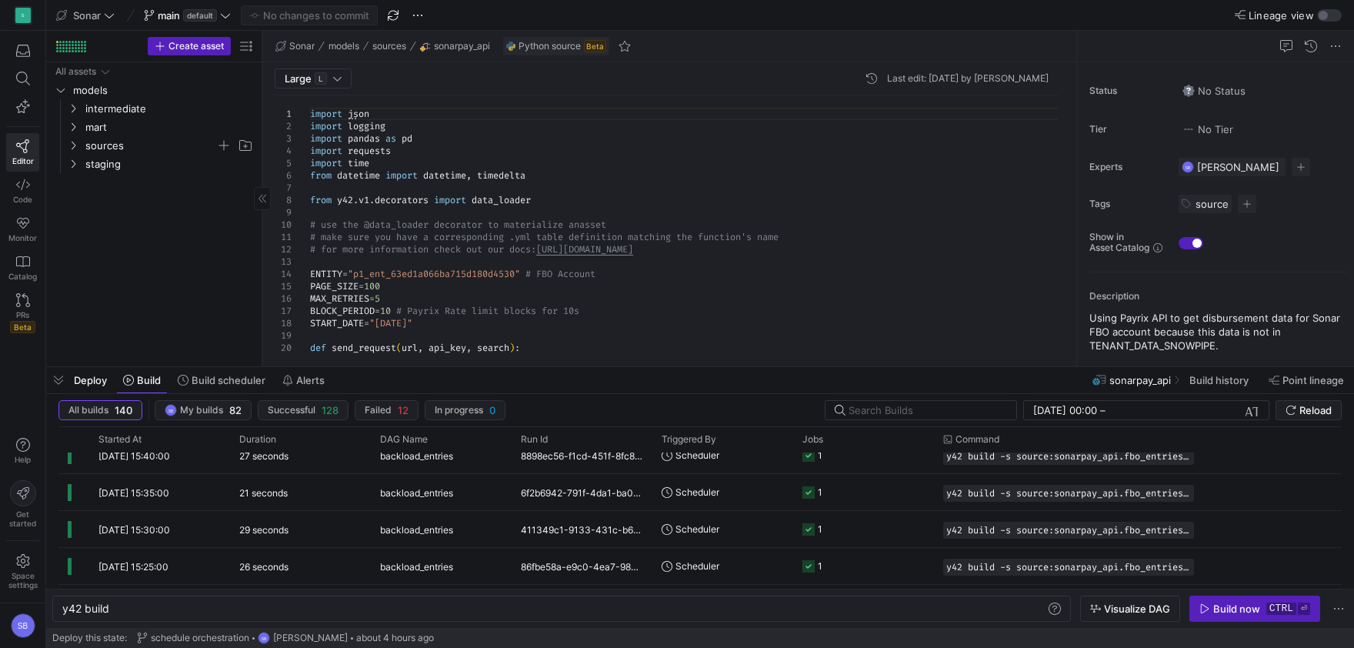
scroll to position [0, 0]
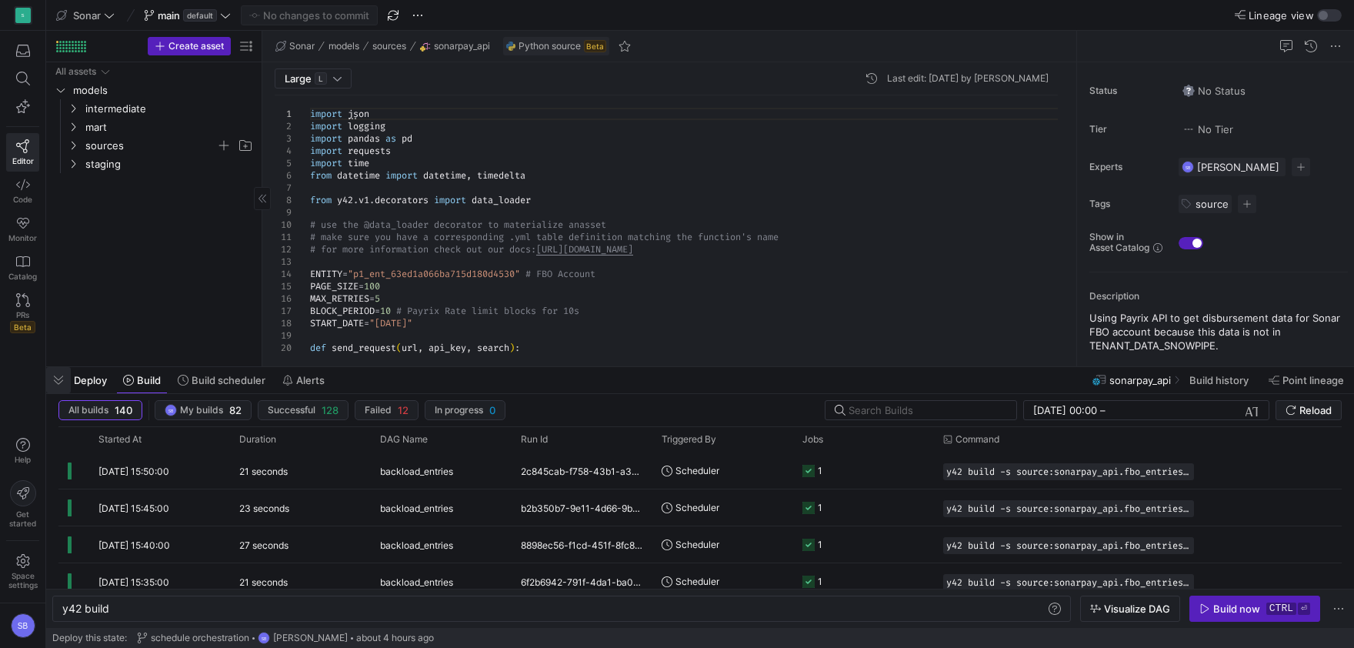
click at [62, 376] on span "button" at bounding box center [58, 380] width 25 height 26
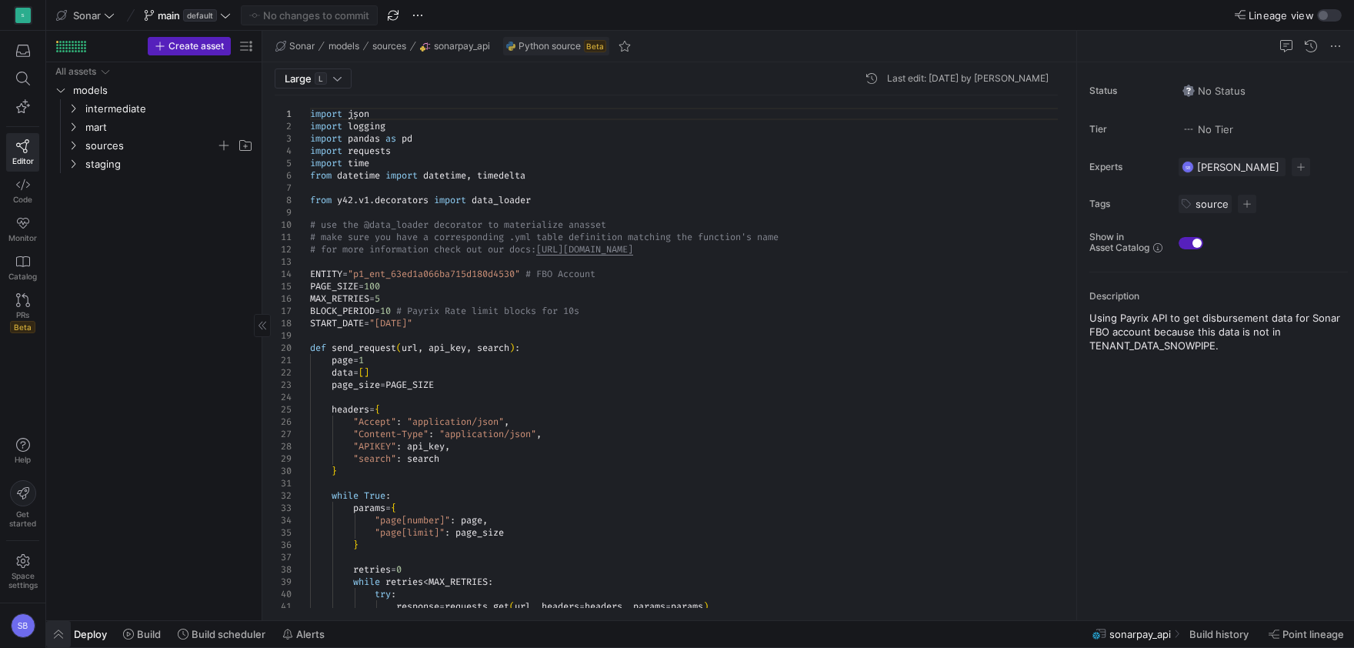
click at [55, 633] on span "button" at bounding box center [58, 634] width 25 height 26
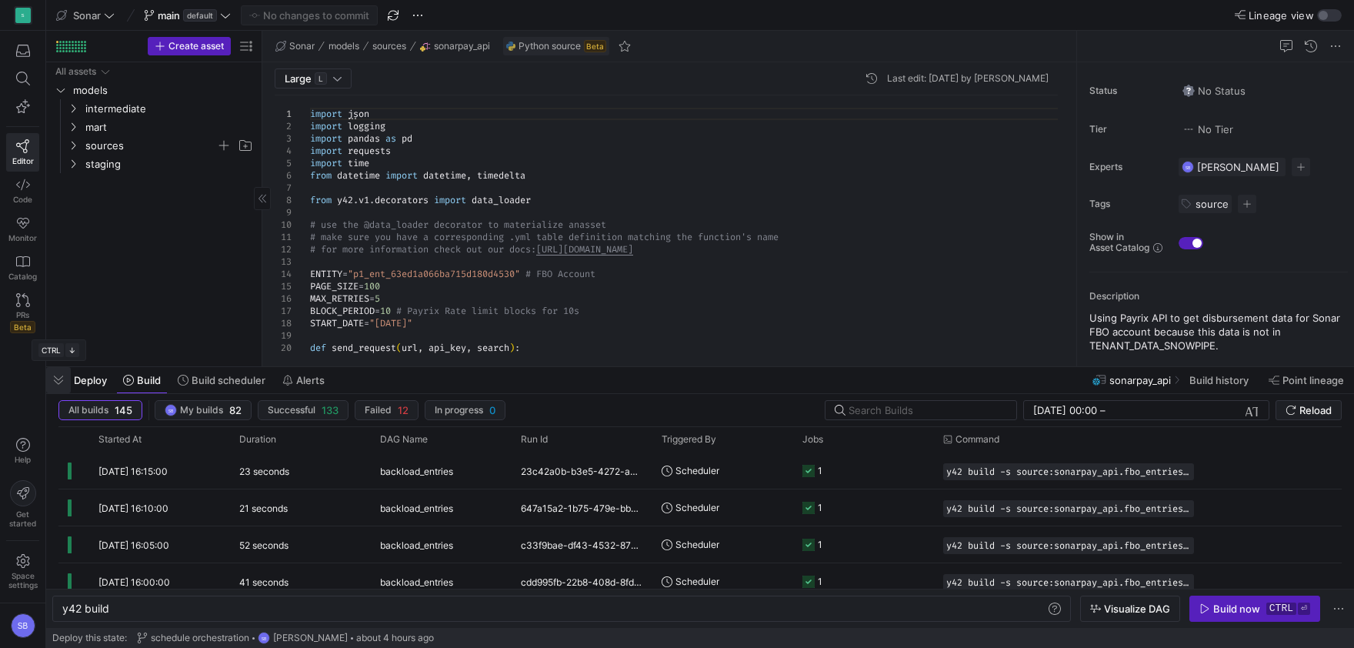
click at [53, 384] on span "button" at bounding box center [58, 380] width 25 height 26
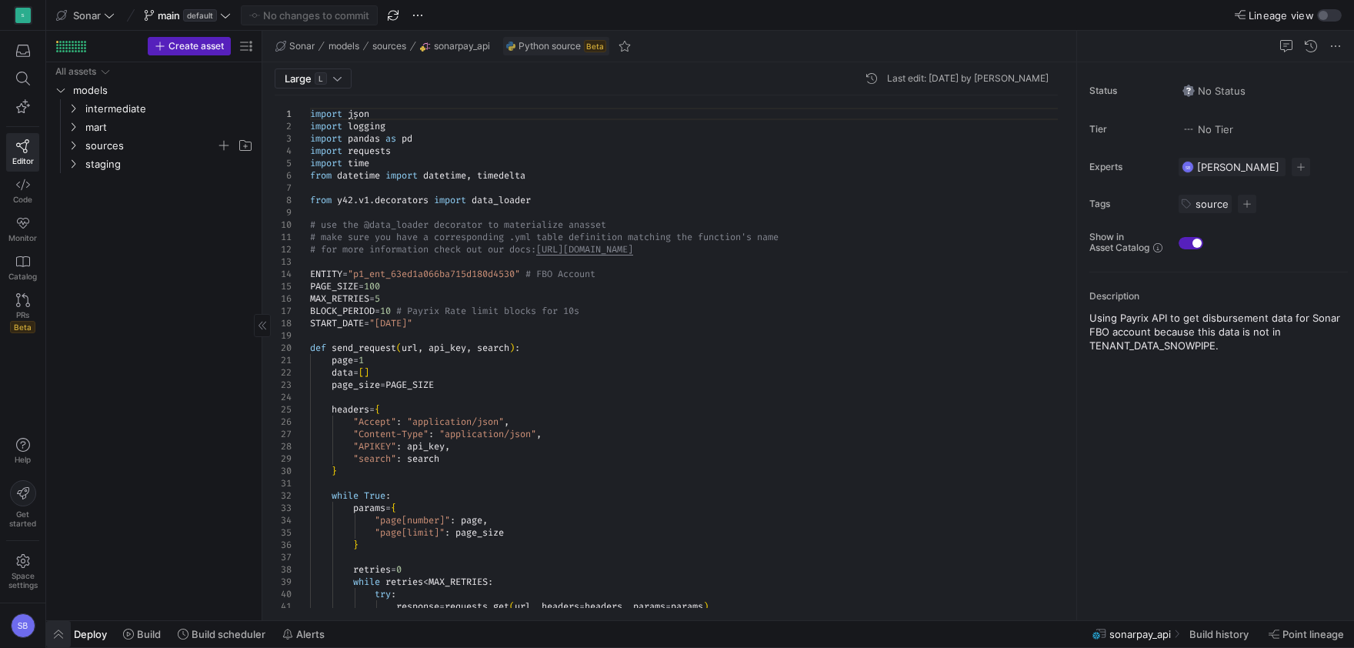
click at [49, 631] on span "button" at bounding box center [58, 634] width 25 height 26
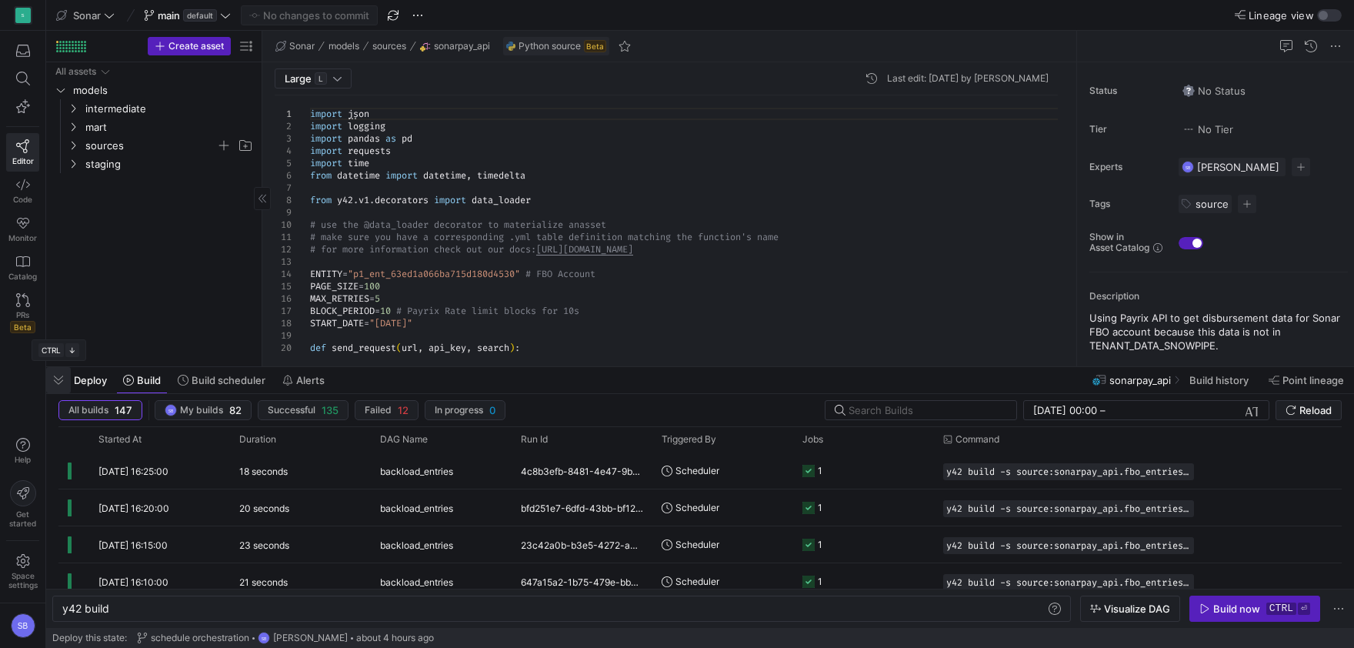
click at [63, 380] on span "button" at bounding box center [58, 380] width 25 height 26
